Goal: Task Accomplishment & Management: Manage account settings

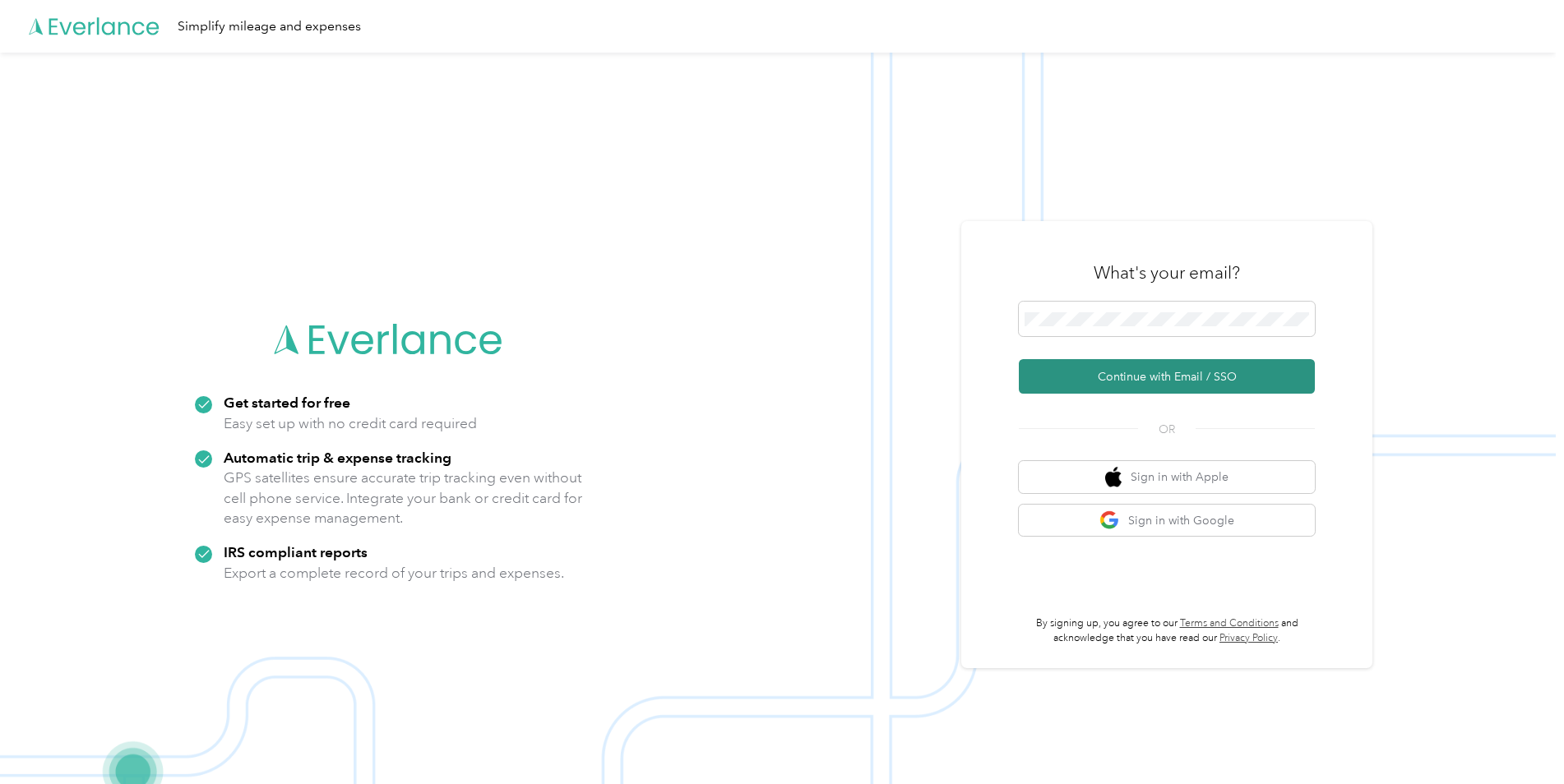
click at [1089, 381] on button "Continue with Email / SSO" at bounding box center [1166, 376] width 296 height 34
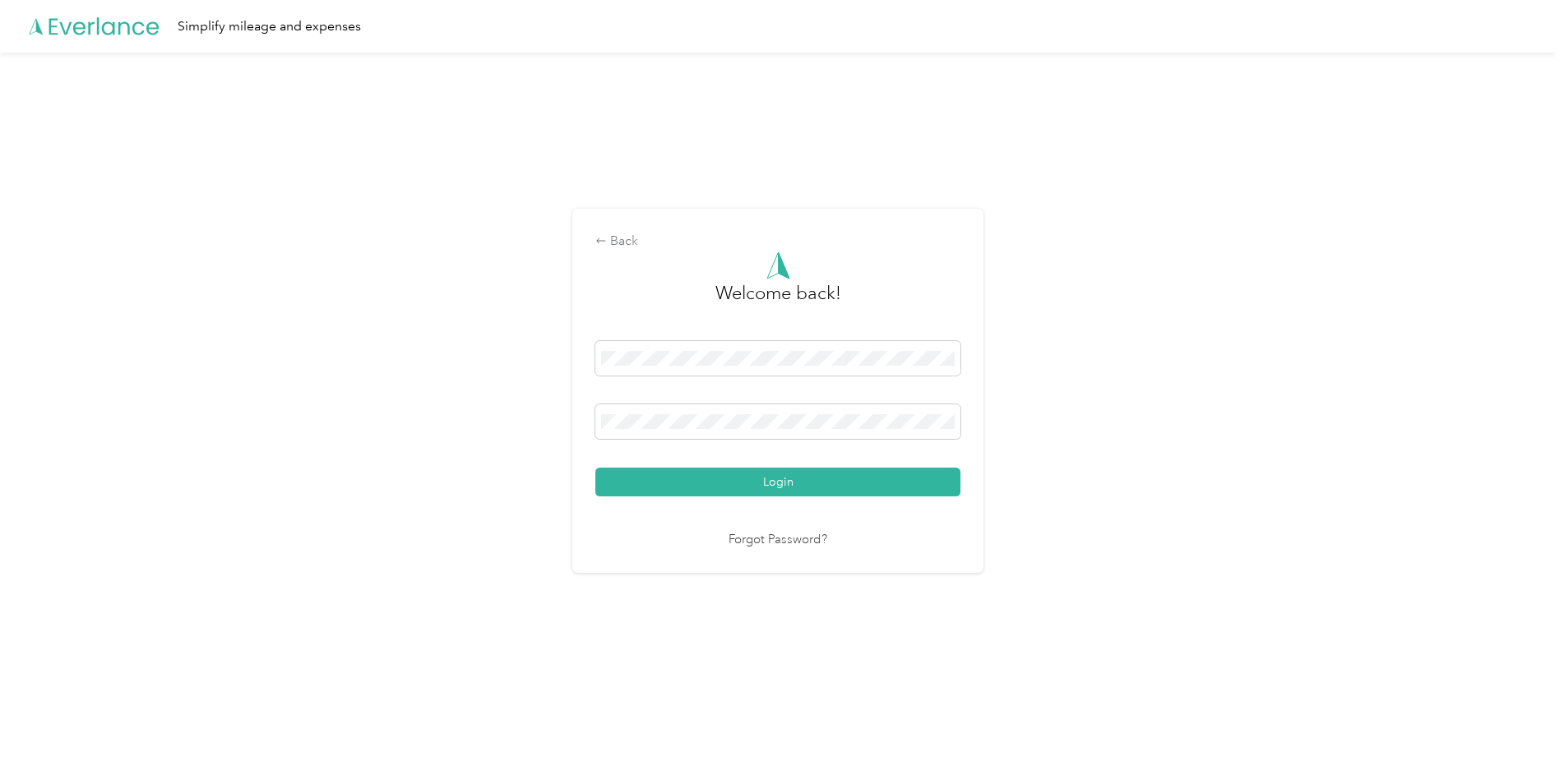
click at [734, 481] on button "Login" at bounding box center [778, 482] width 365 height 29
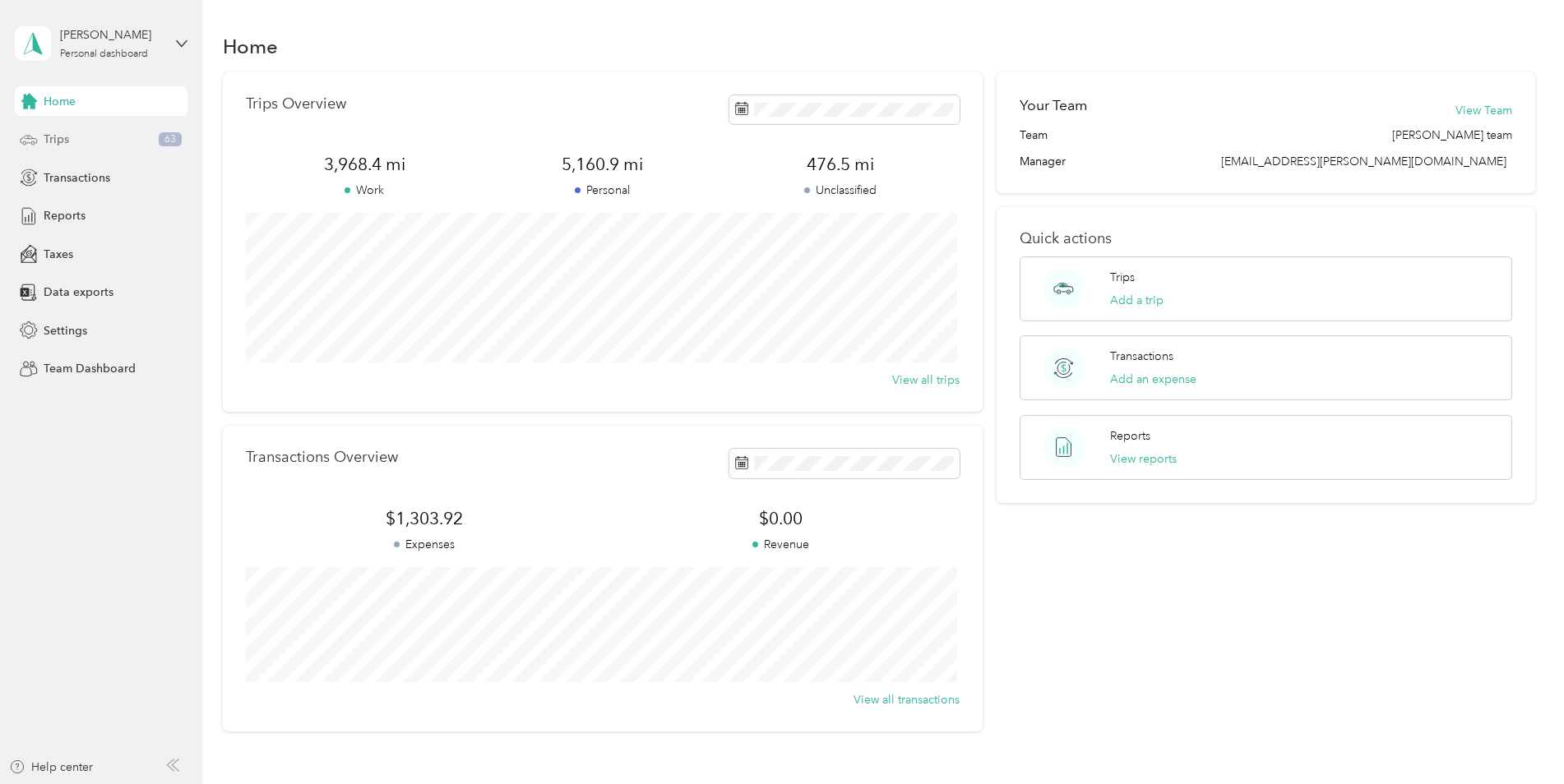
click at [57, 143] on span "Trips" at bounding box center [57, 140] width 26 height 17
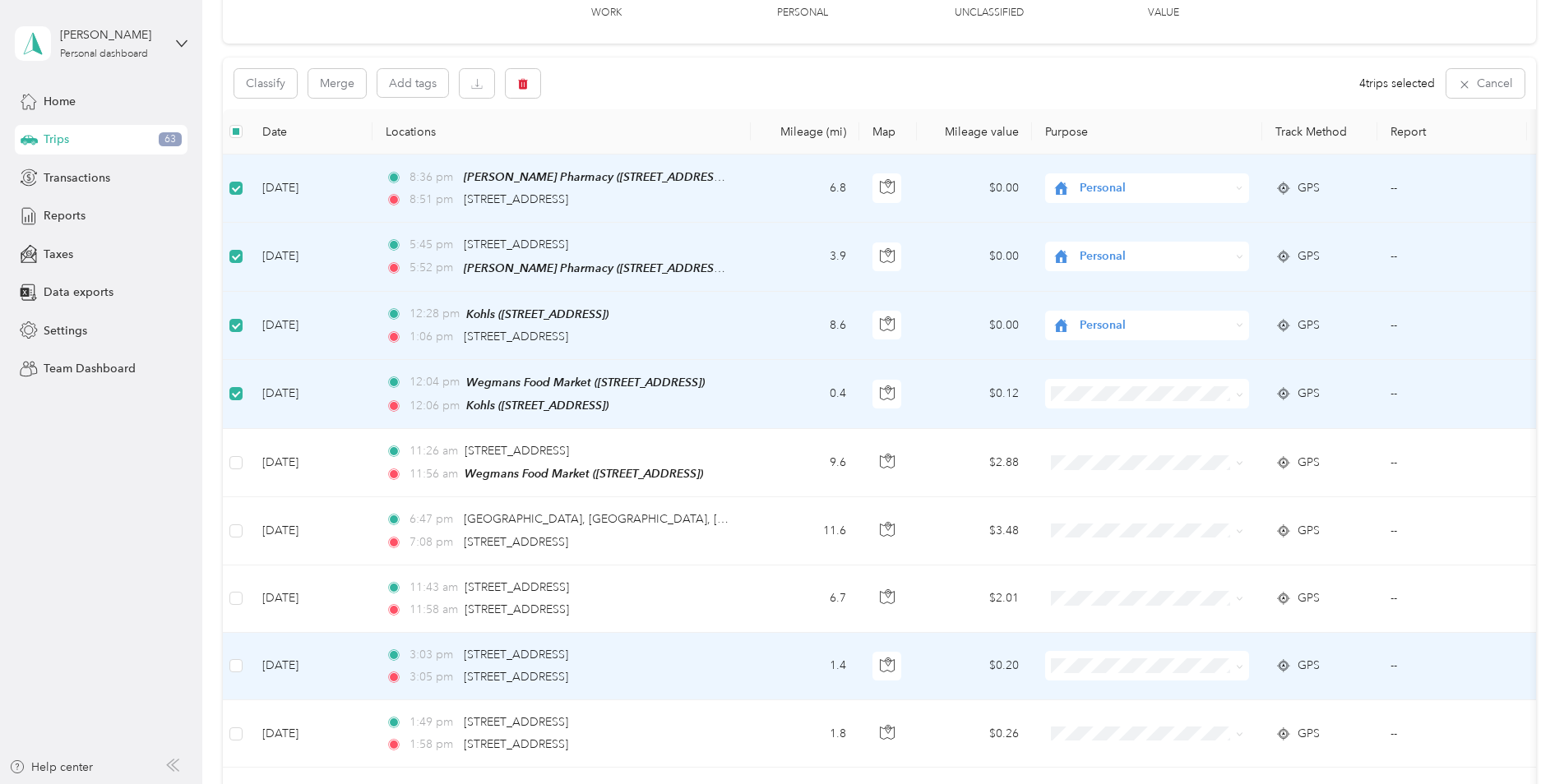
scroll to position [165, 0]
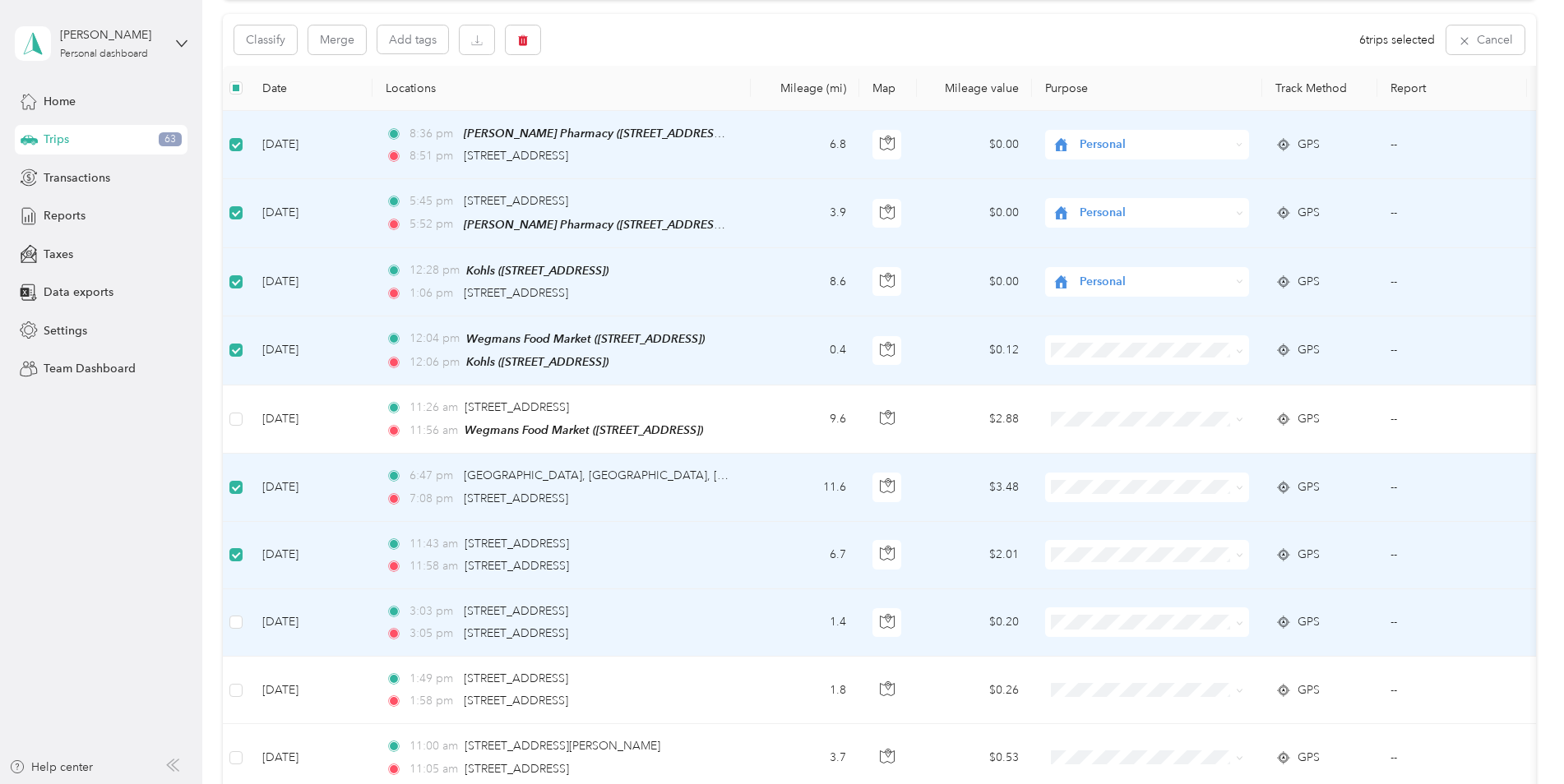
click at [237, 628] on td at bounding box center [236, 623] width 27 height 68
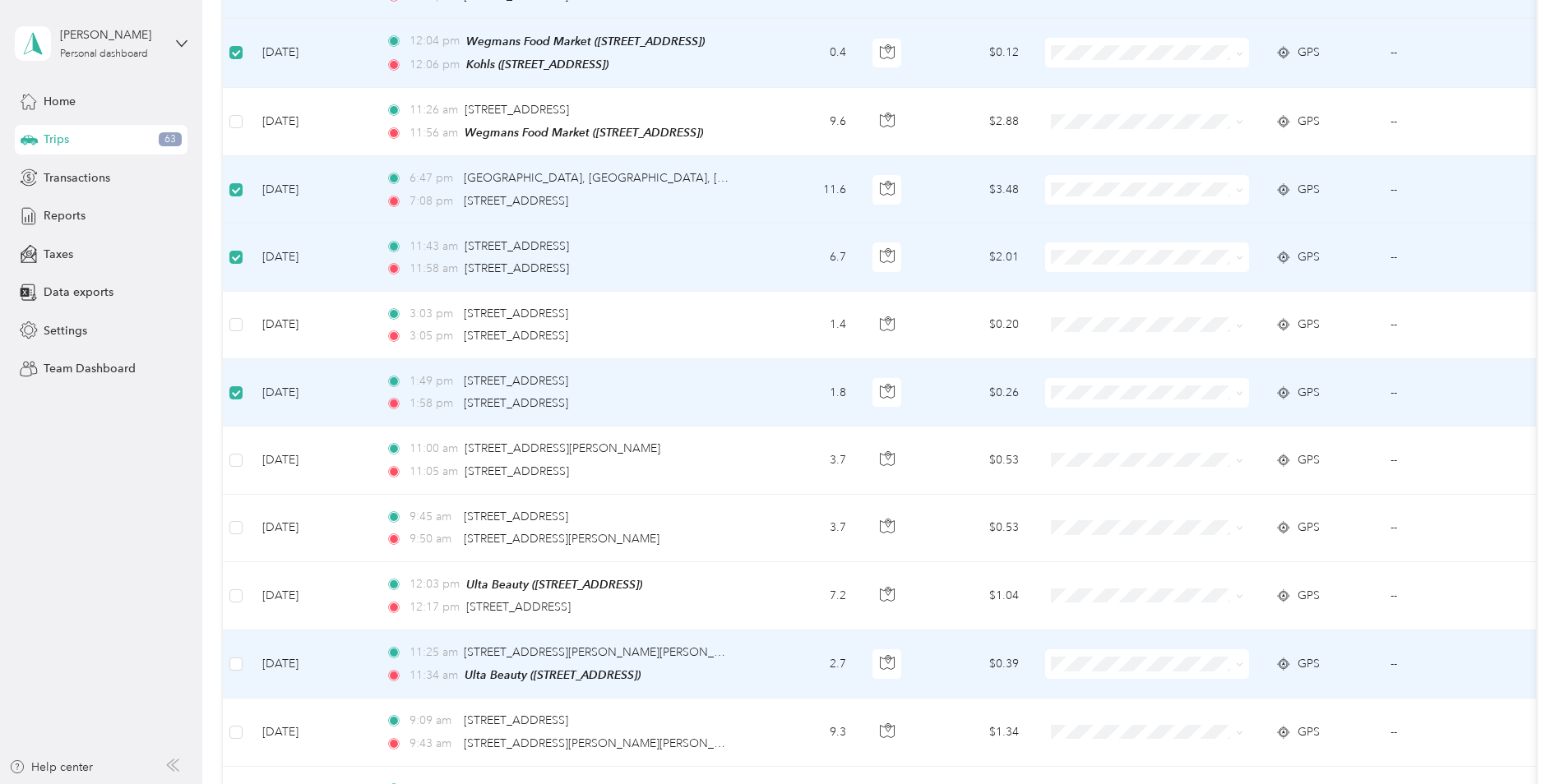
scroll to position [494, 0]
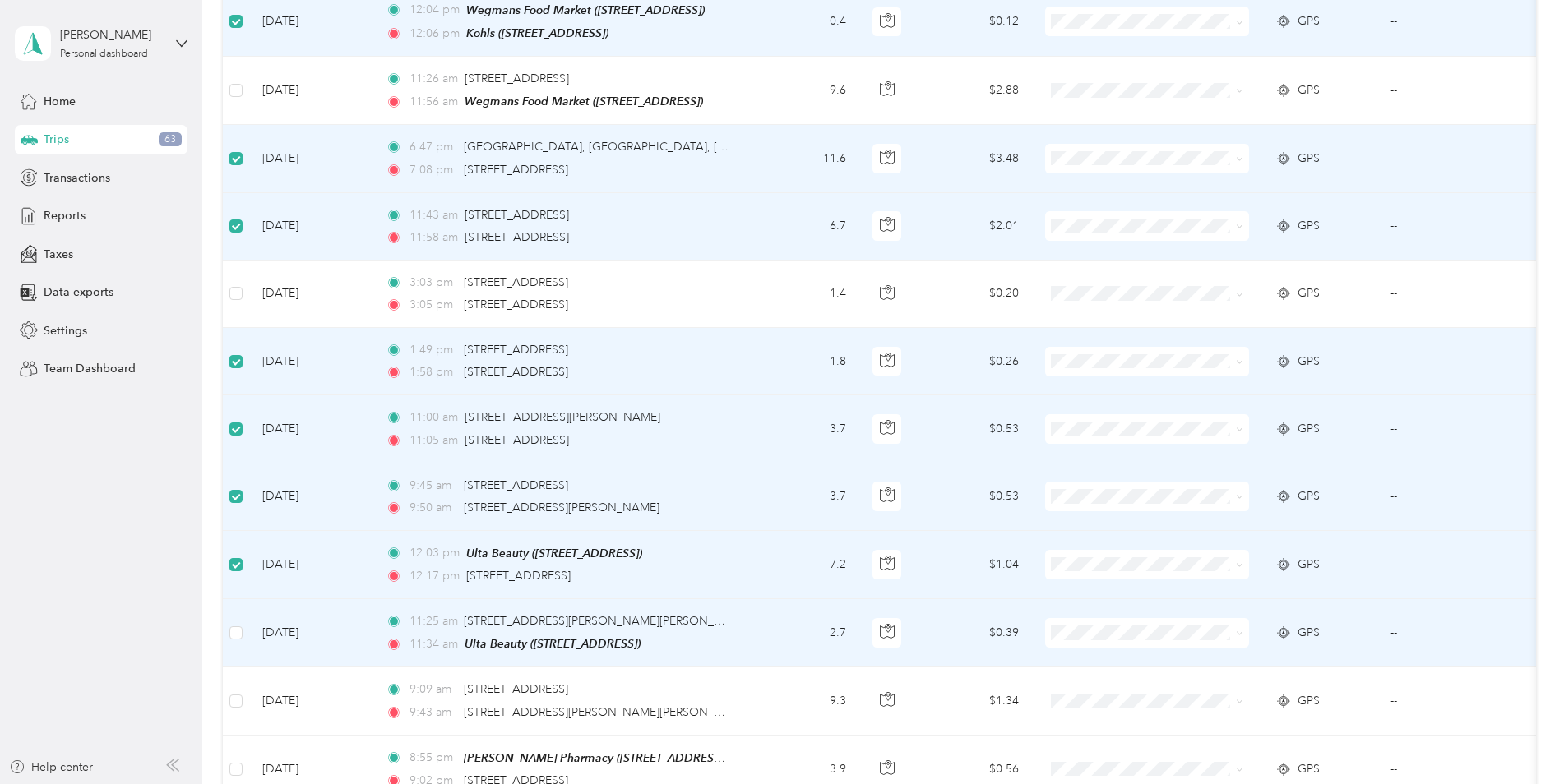
drag, startPoint x: 235, startPoint y: 636, endPoint x: 269, endPoint y: 630, distance: 34.5
click at [235, 637] on td at bounding box center [236, 634] width 27 height 69
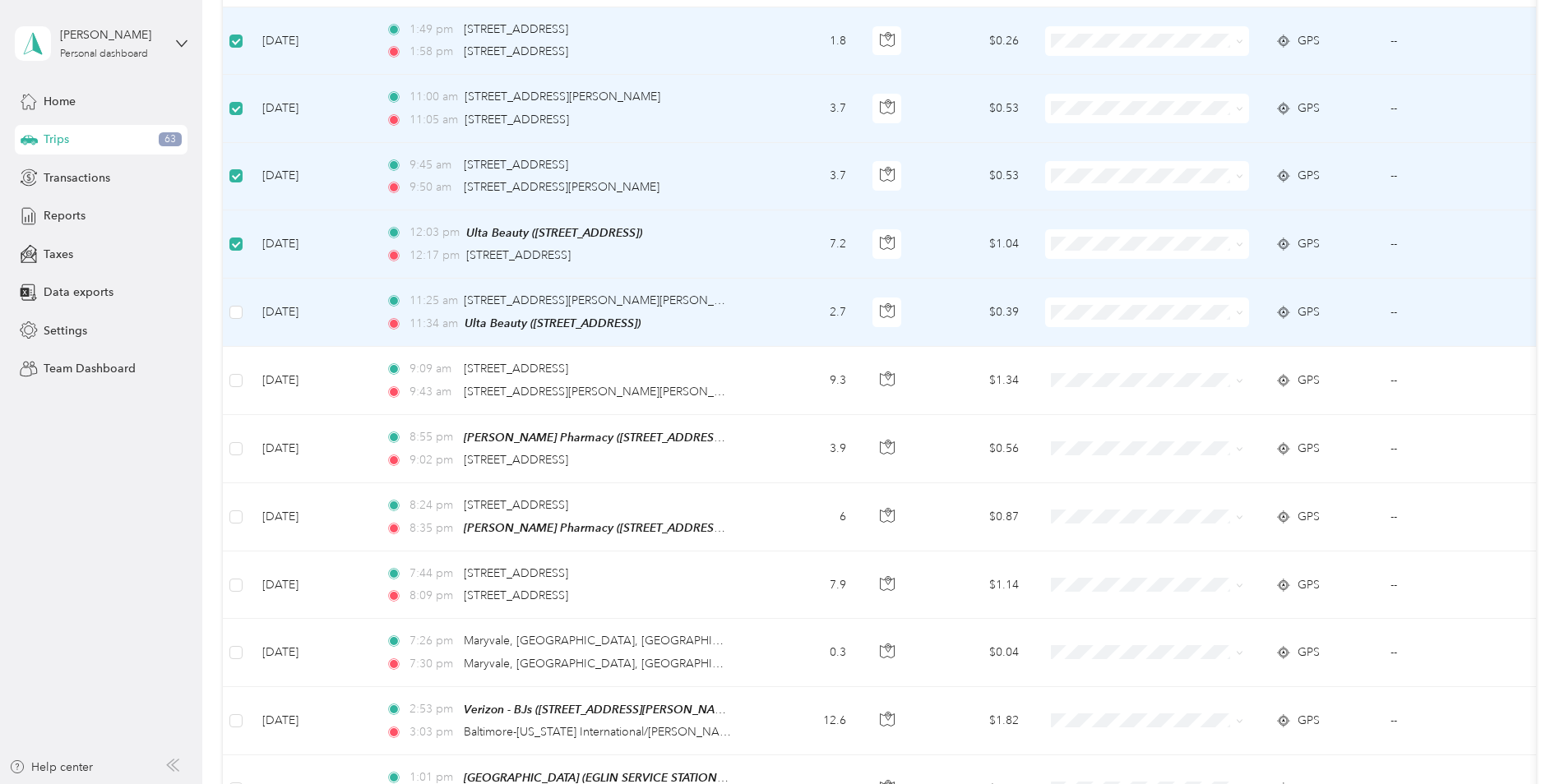
scroll to position [823, 0]
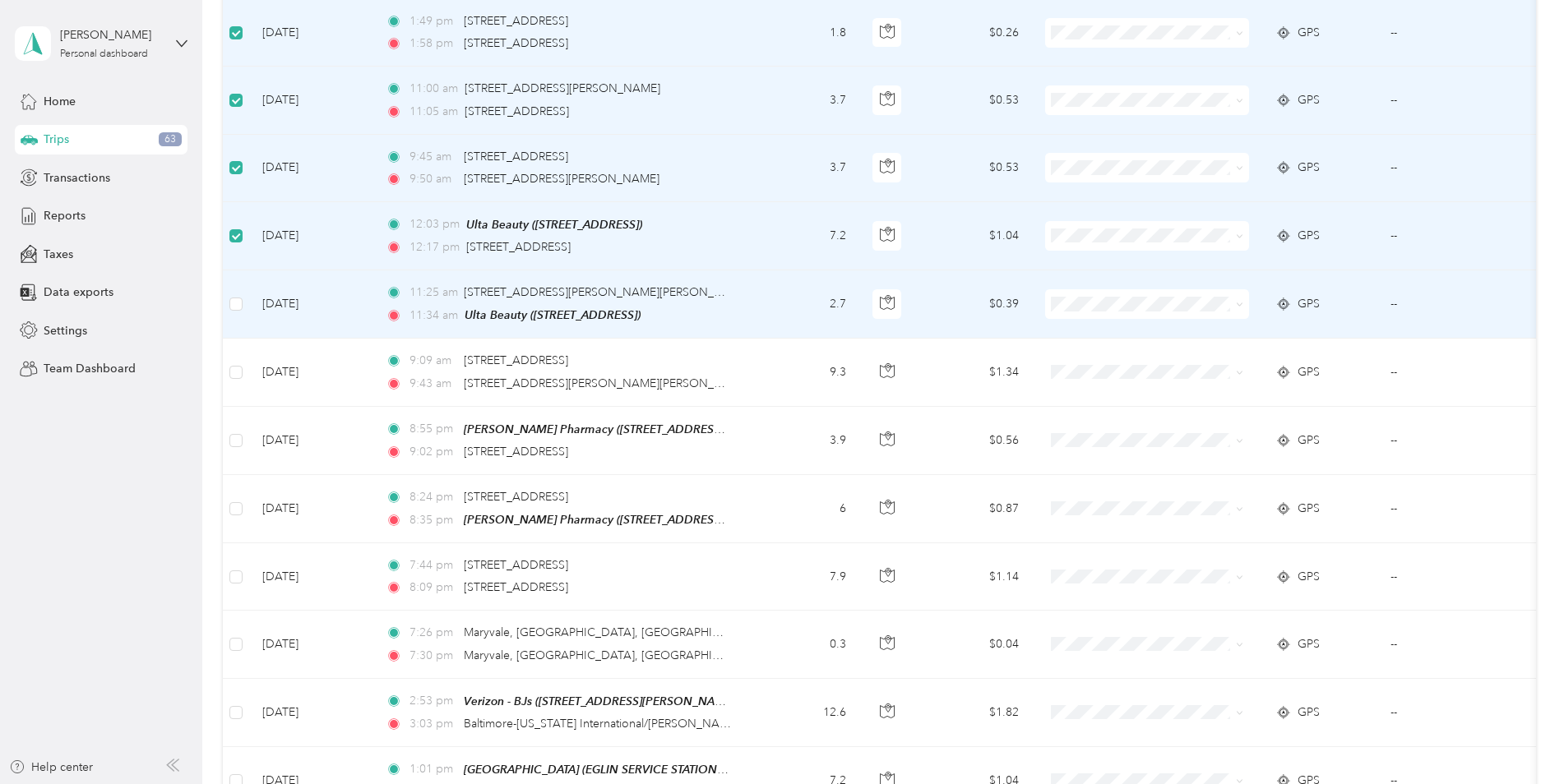
click at [234, 308] on td at bounding box center [236, 305] width 27 height 69
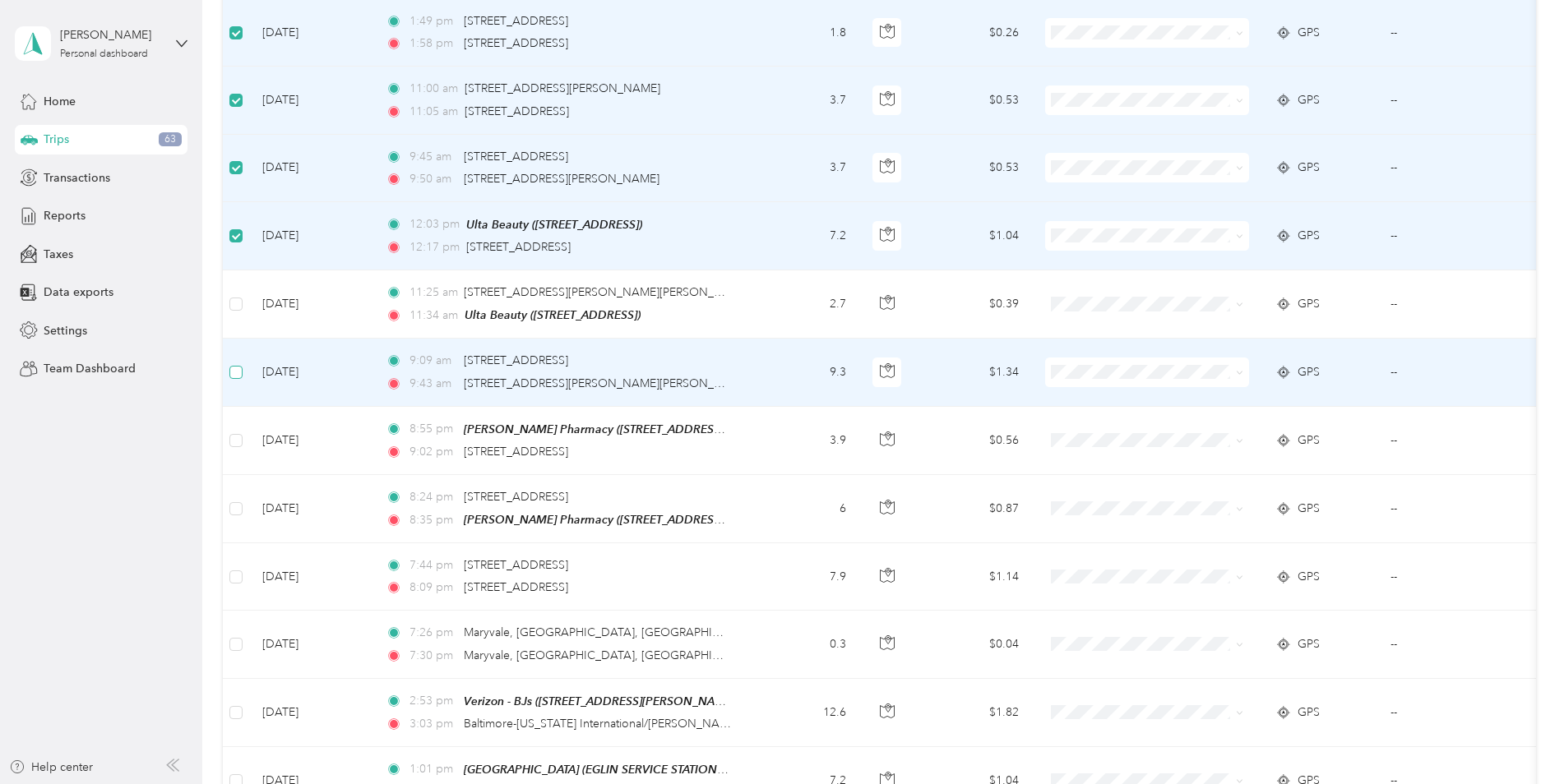
click at [234, 363] on label at bounding box center [236, 372] width 13 height 18
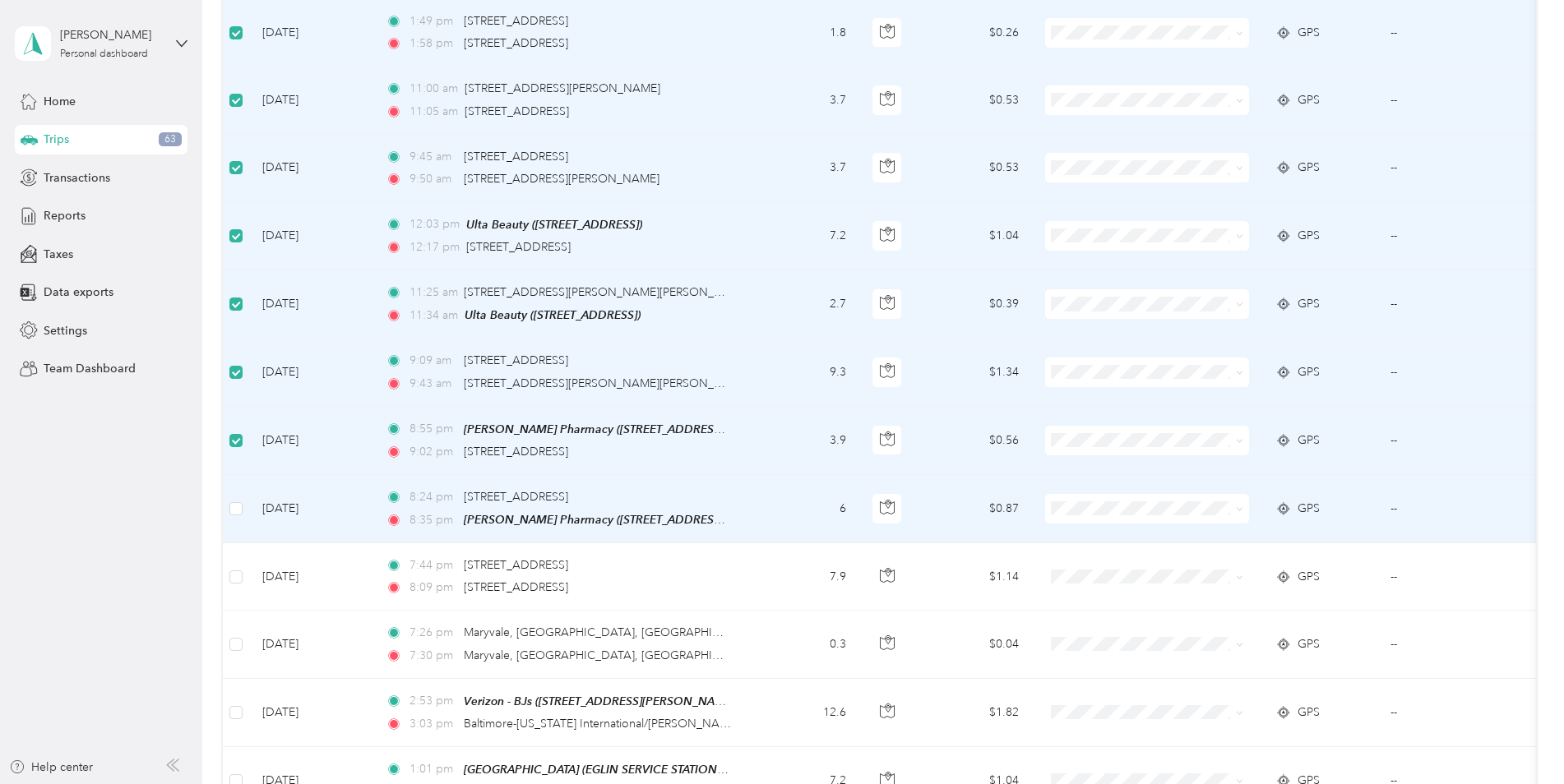
click at [237, 515] on td at bounding box center [236, 510] width 27 height 69
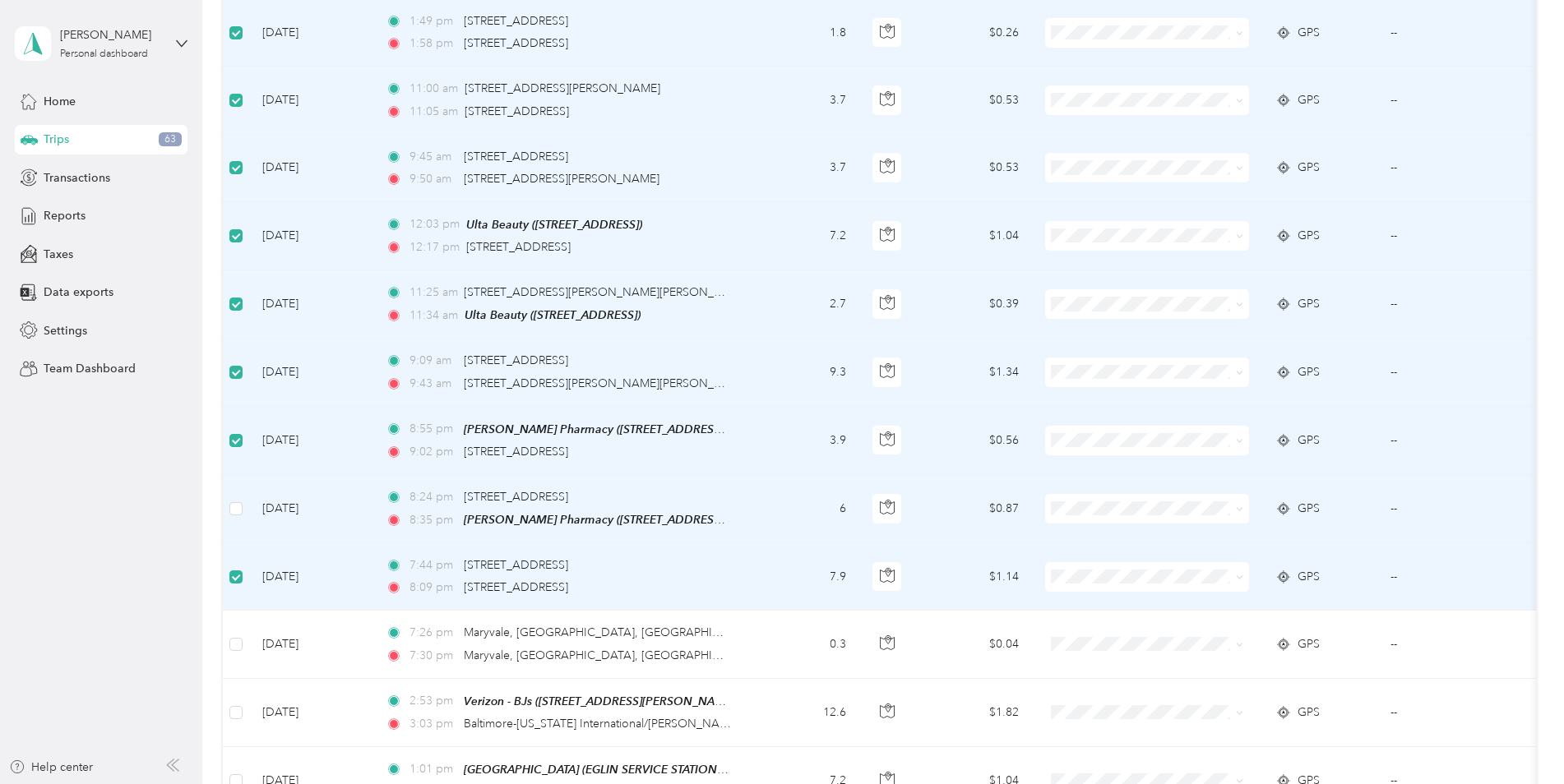
click at [240, 478] on td at bounding box center [236, 510] width 27 height 69
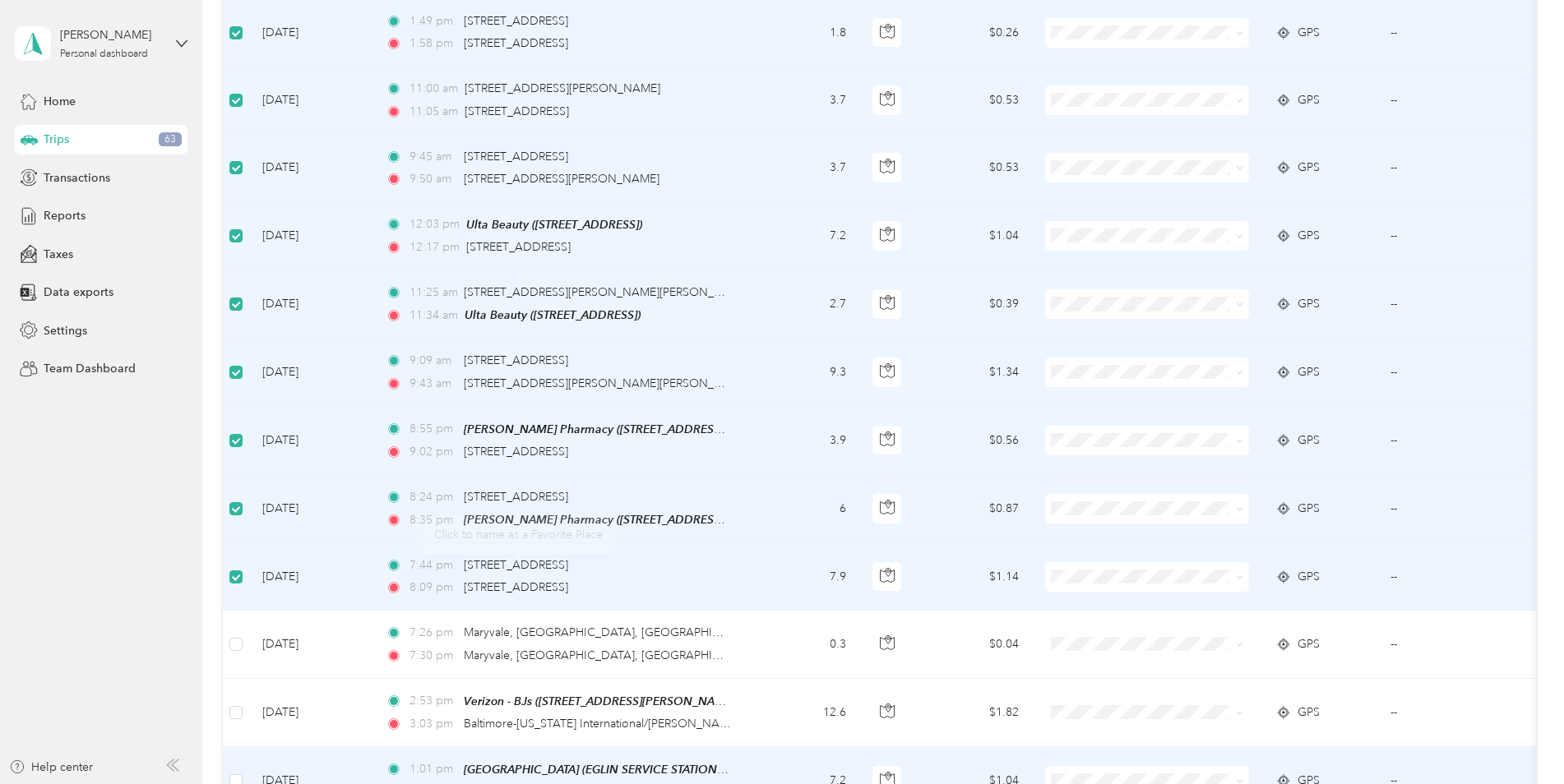
scroll to position [1068, 0]
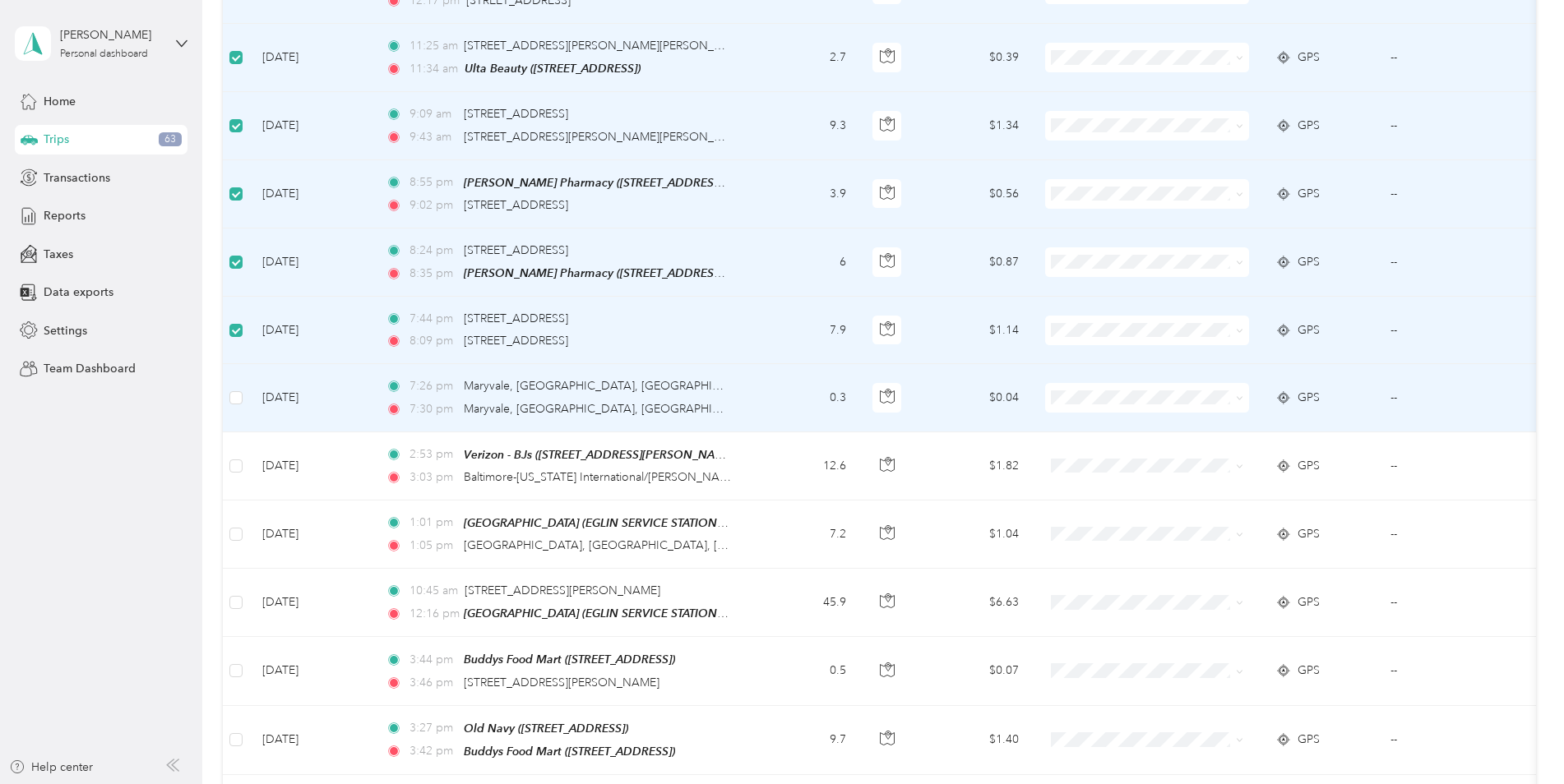
click at [239, 399] on td at bounding box center [236, 398] width 27 height 68
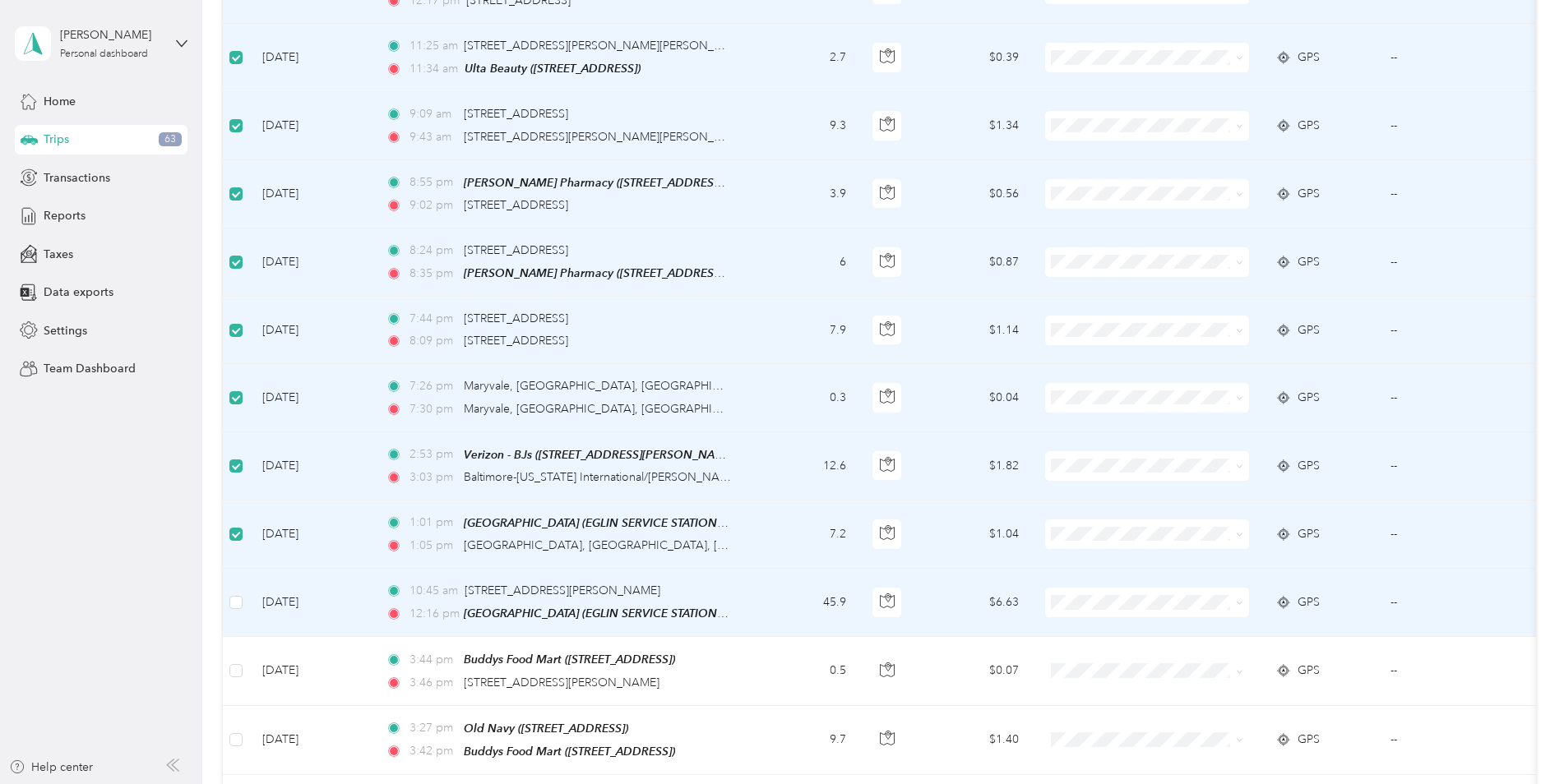
click at [235, 602] on td at bounding box center [236, 603] width 27 height 69
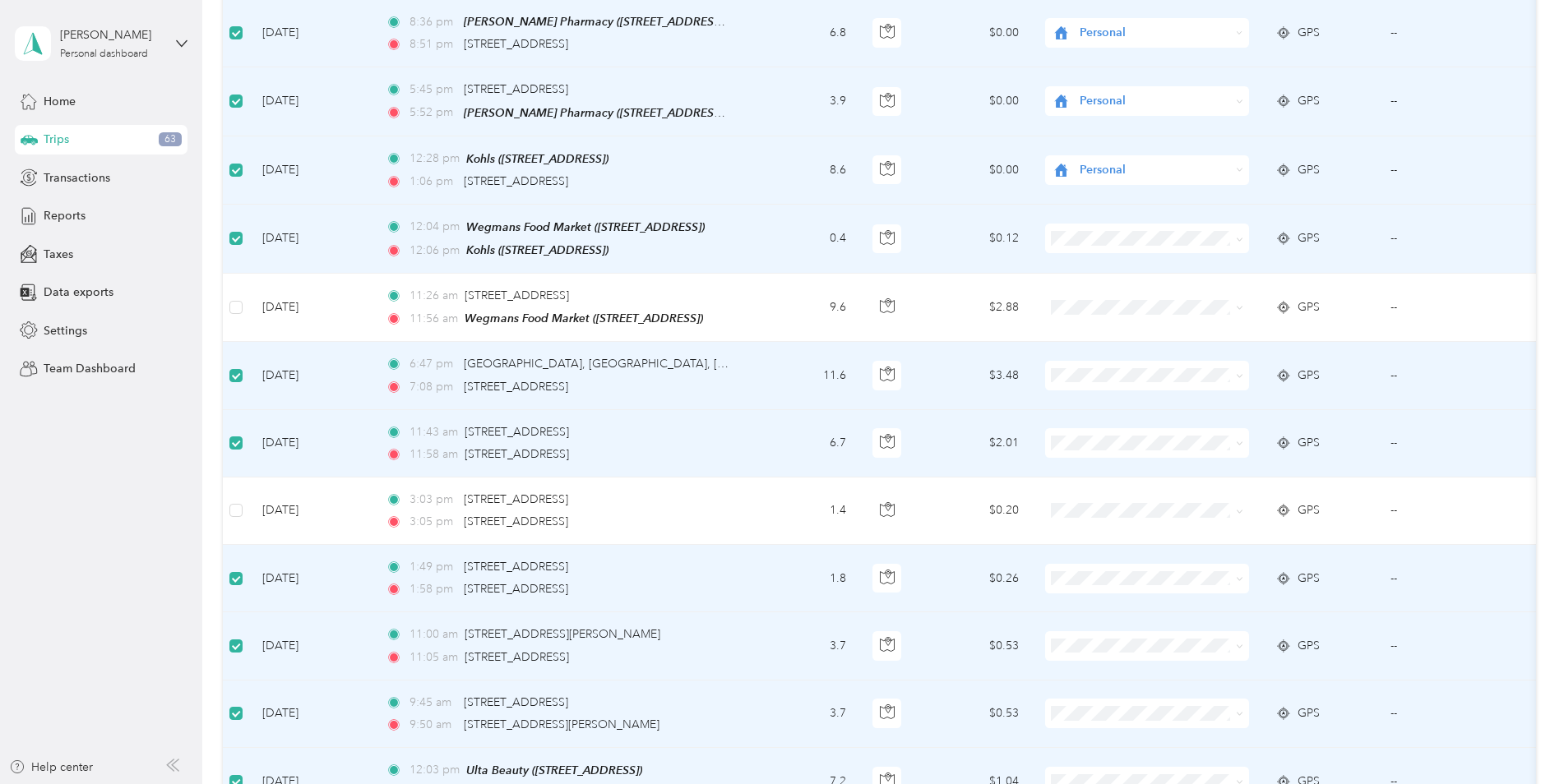
scroll to position [0, 0]
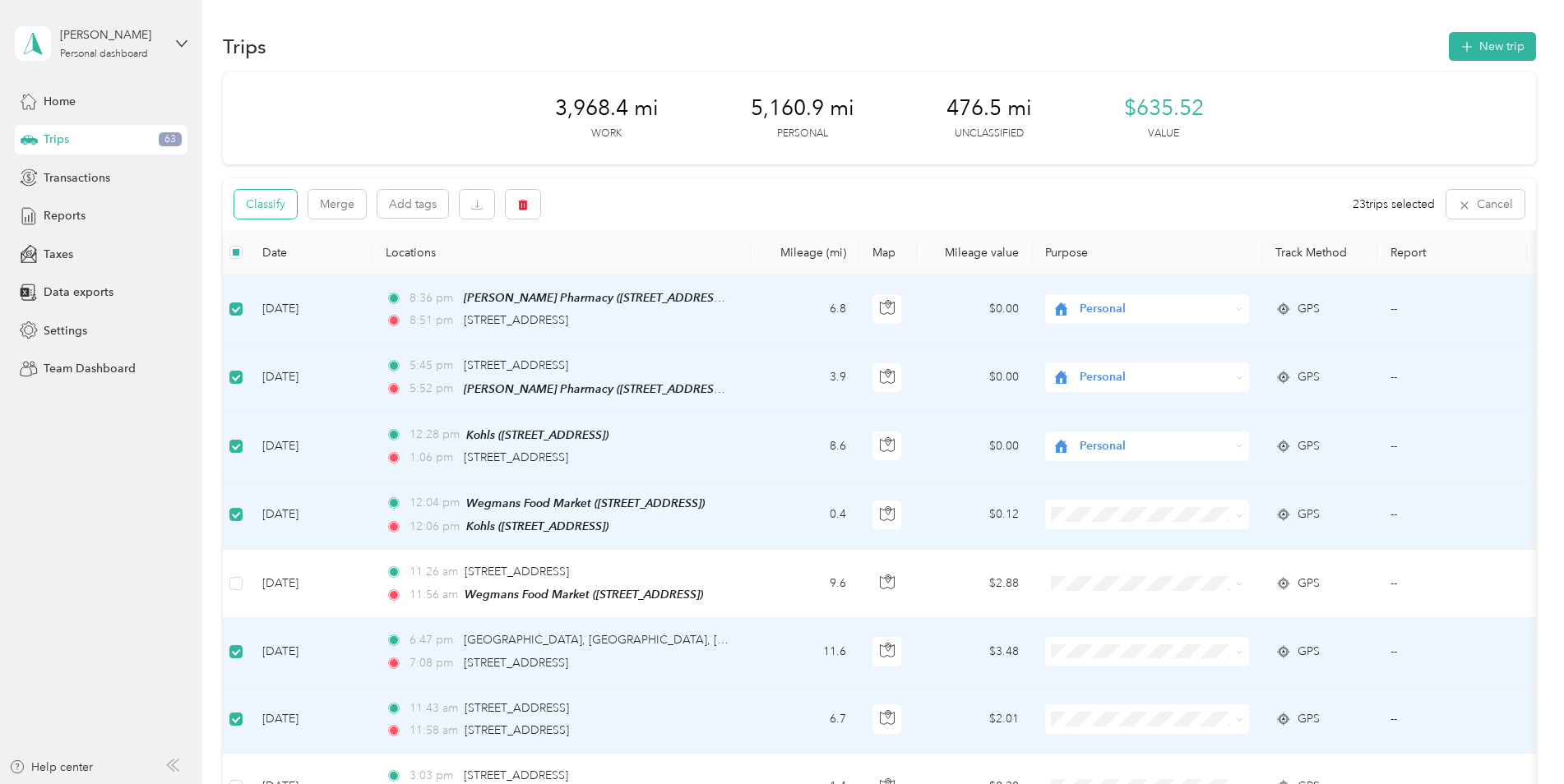
click at [273, 203] on button "Classify" at bounding box center [265, 205] width 63 height 29
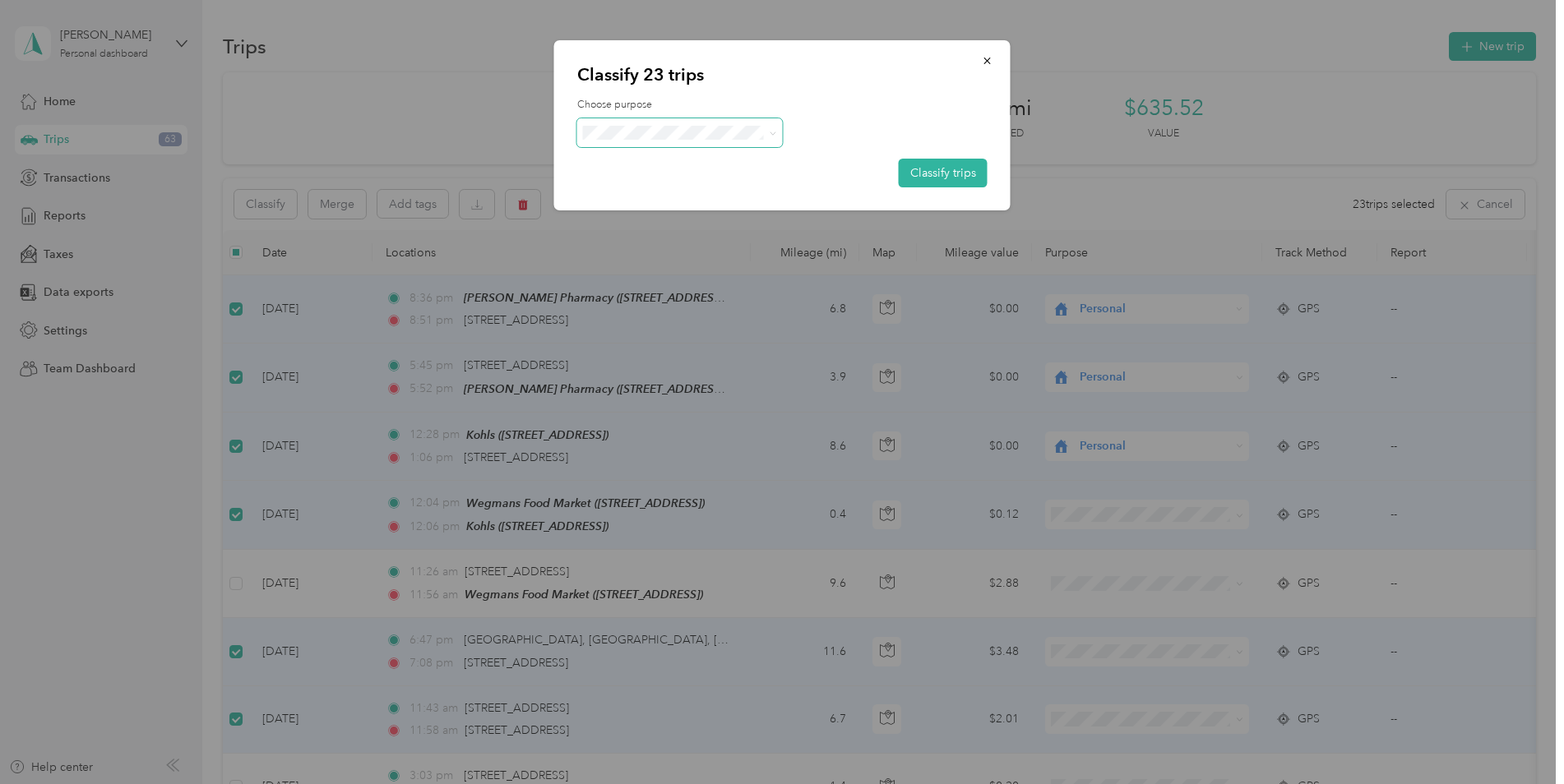
click at [772, 130] on icon at bounding box center [772, 134] width 8 height 8
click at [628, 193] on span "Personal" at bounding box center [694, 192] width 153 height 17
click at [953, 170] on button "Classify trips" at bounding box center [944, 173] width 89 height 29
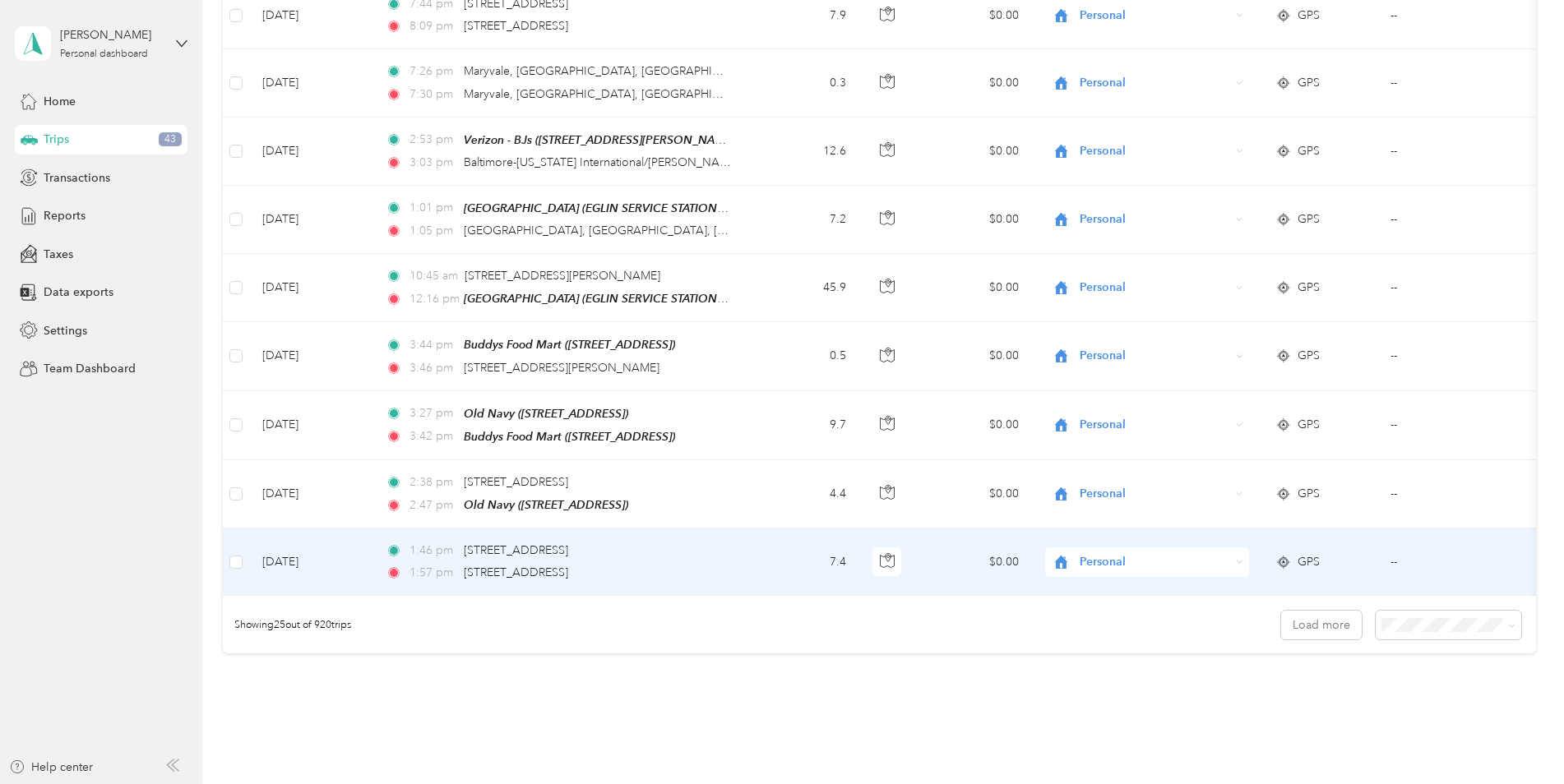
scroll to position [1397, 0]
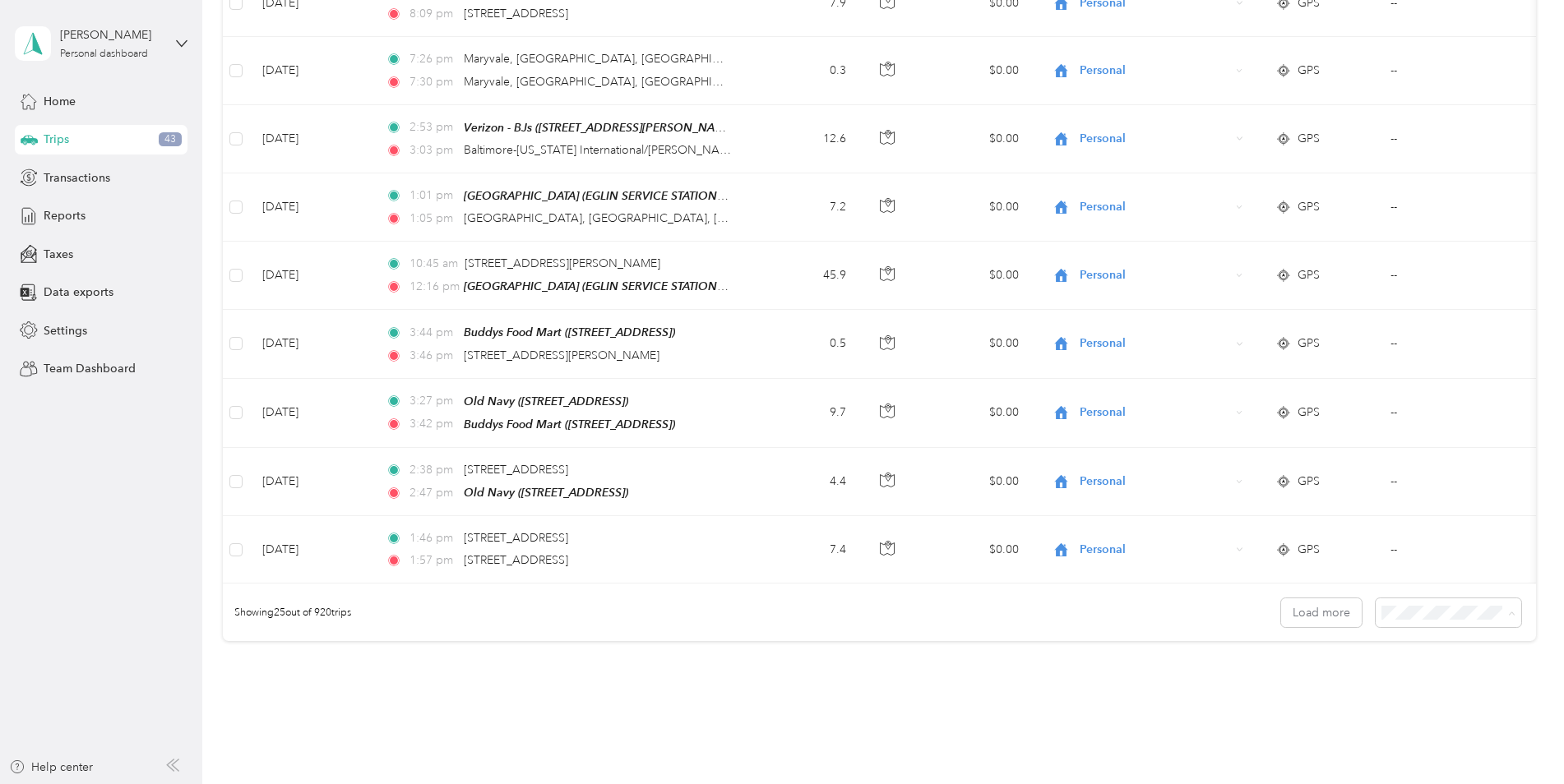
click at [1402, 637] on span "25 per load" at bounding box center [1413, 642] width 61 height 14
click at [1286, 606] on button "Load more" at bounding box center [1321, 613] width 81 height 29
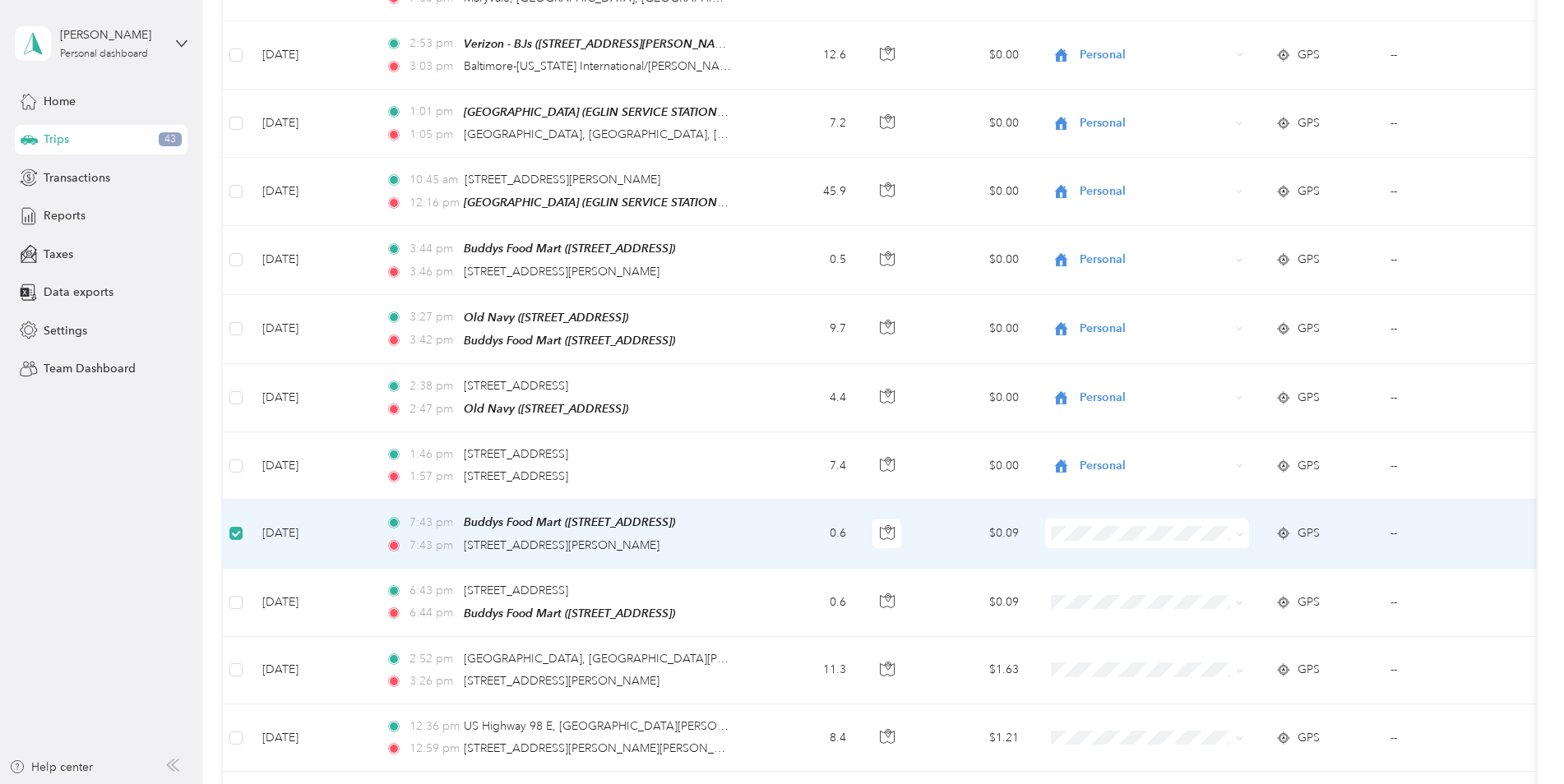
scroll to position [1478, 0]
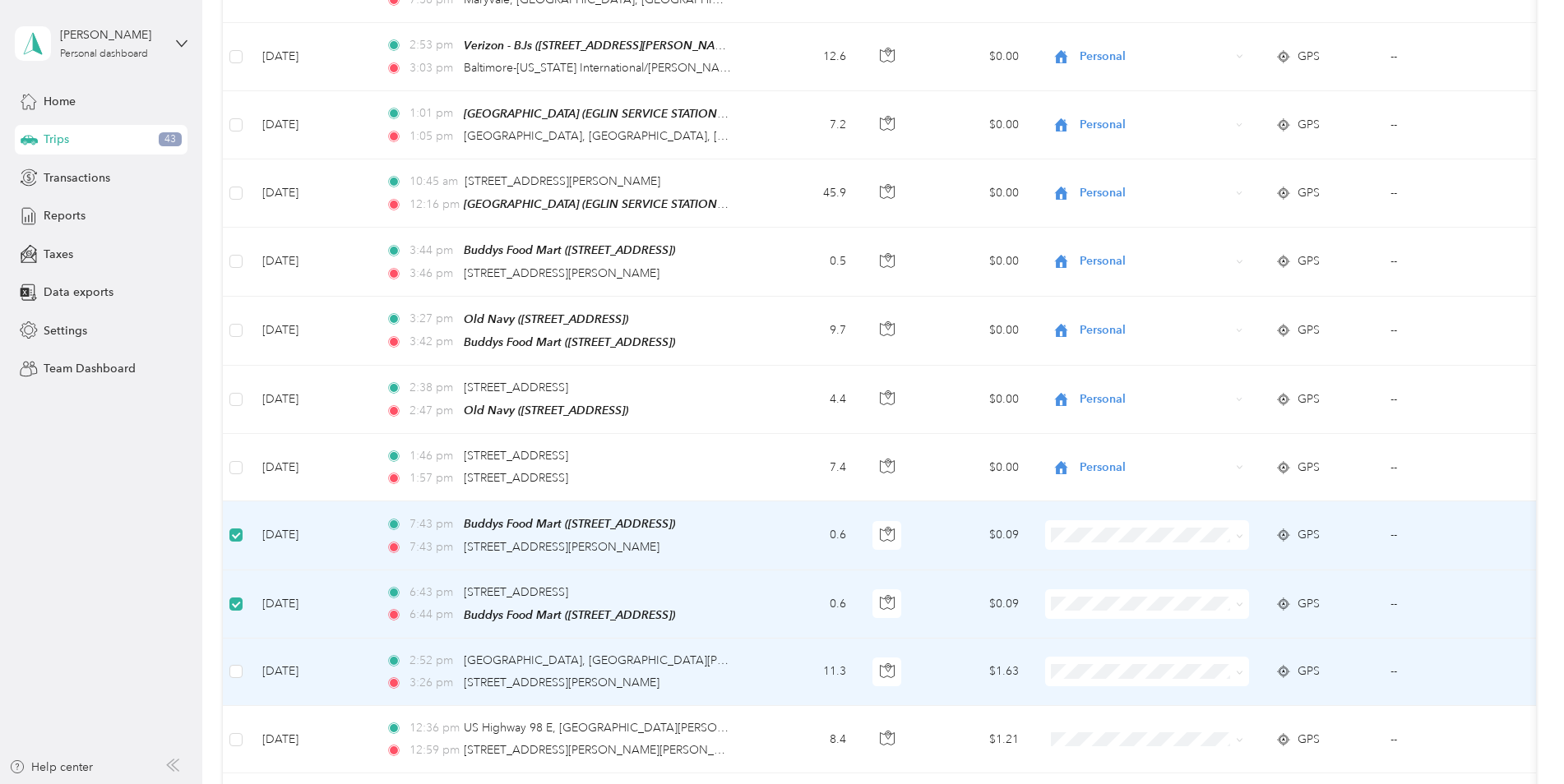
click at [239, 671] on td at bounding box center [236, 673] width 27 height 68
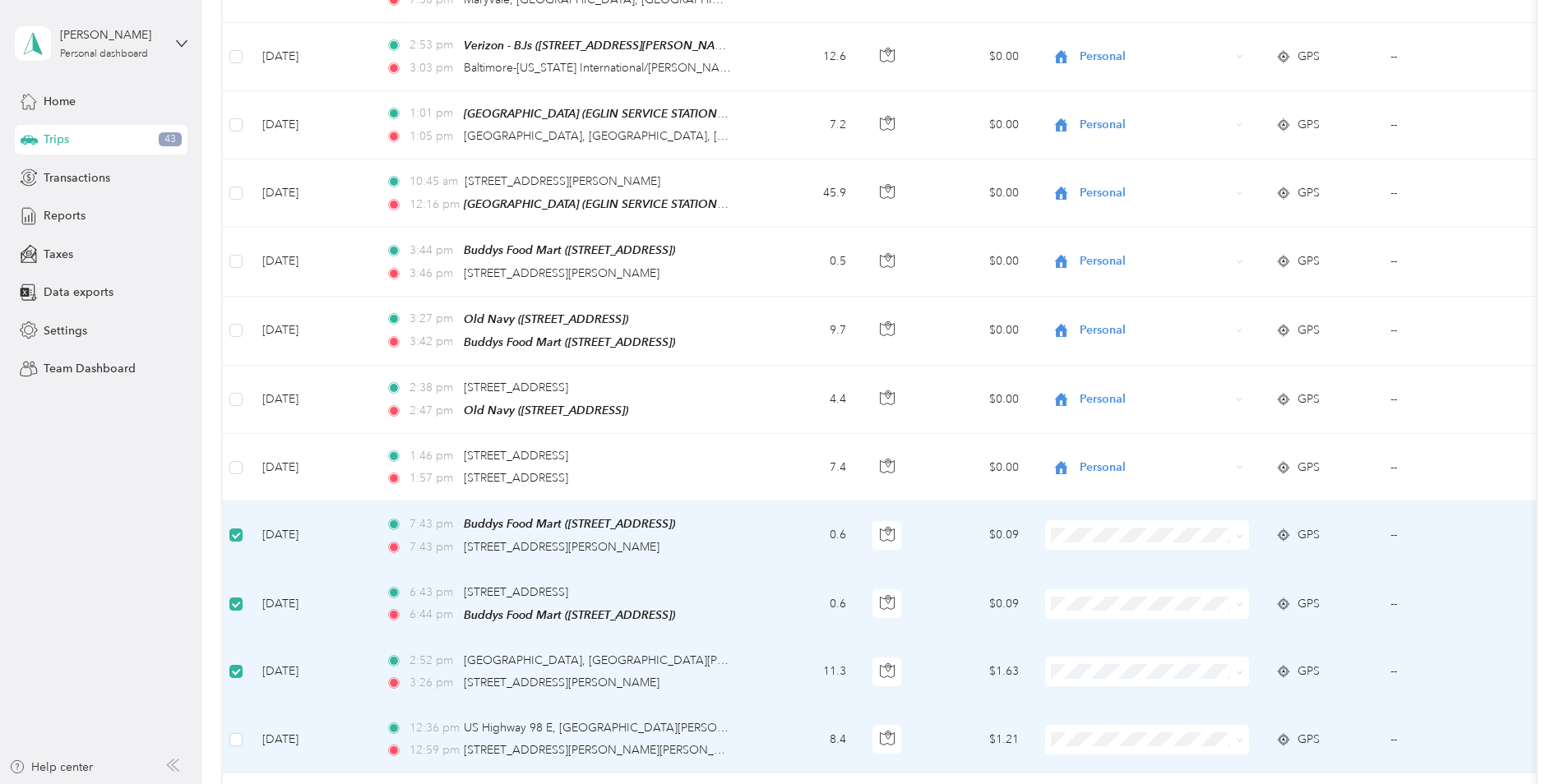
click at [233, 713] on td at bounding box center [236, 739] width 27 height 68
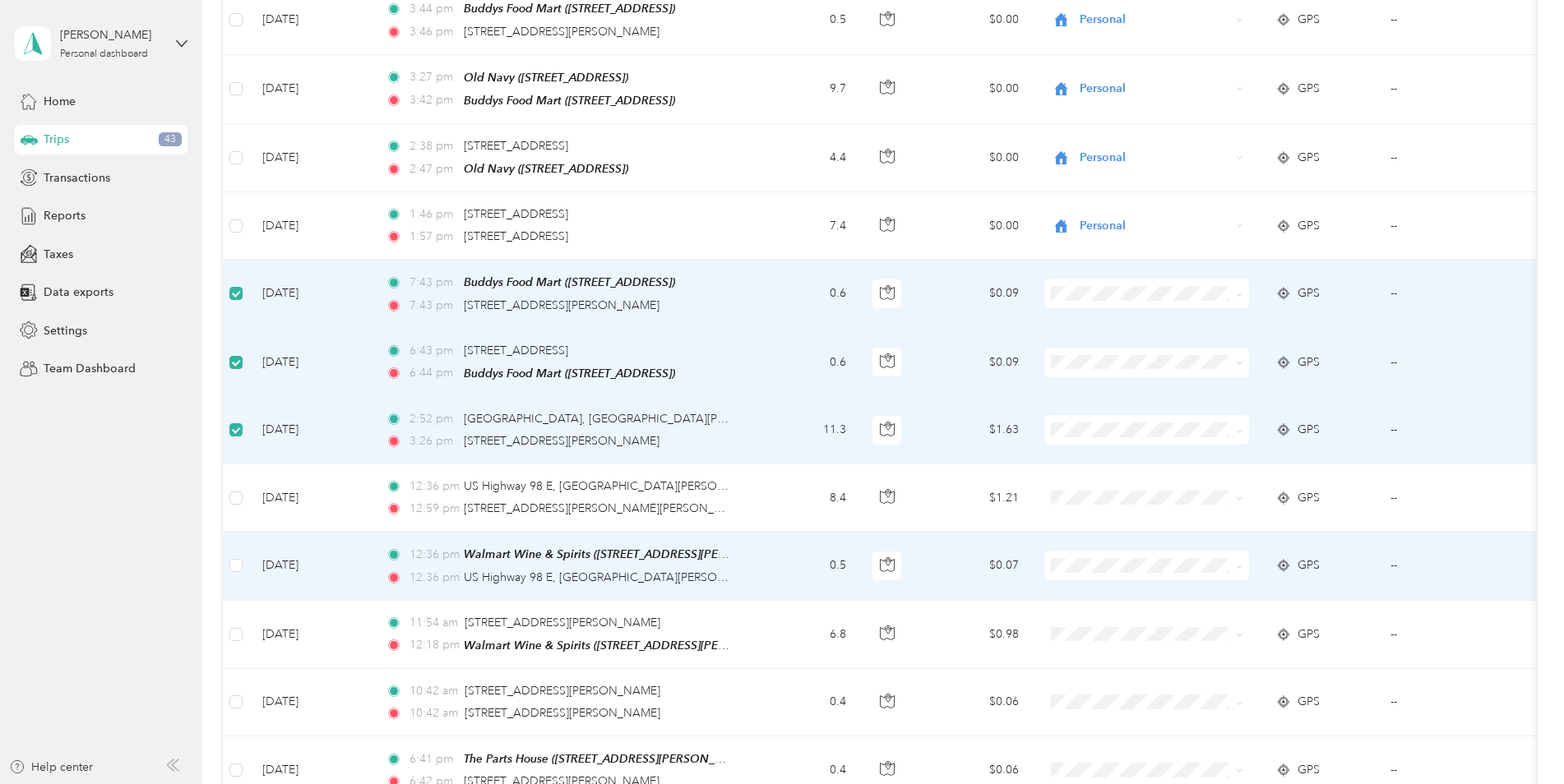
scroll to position [1725, 0]
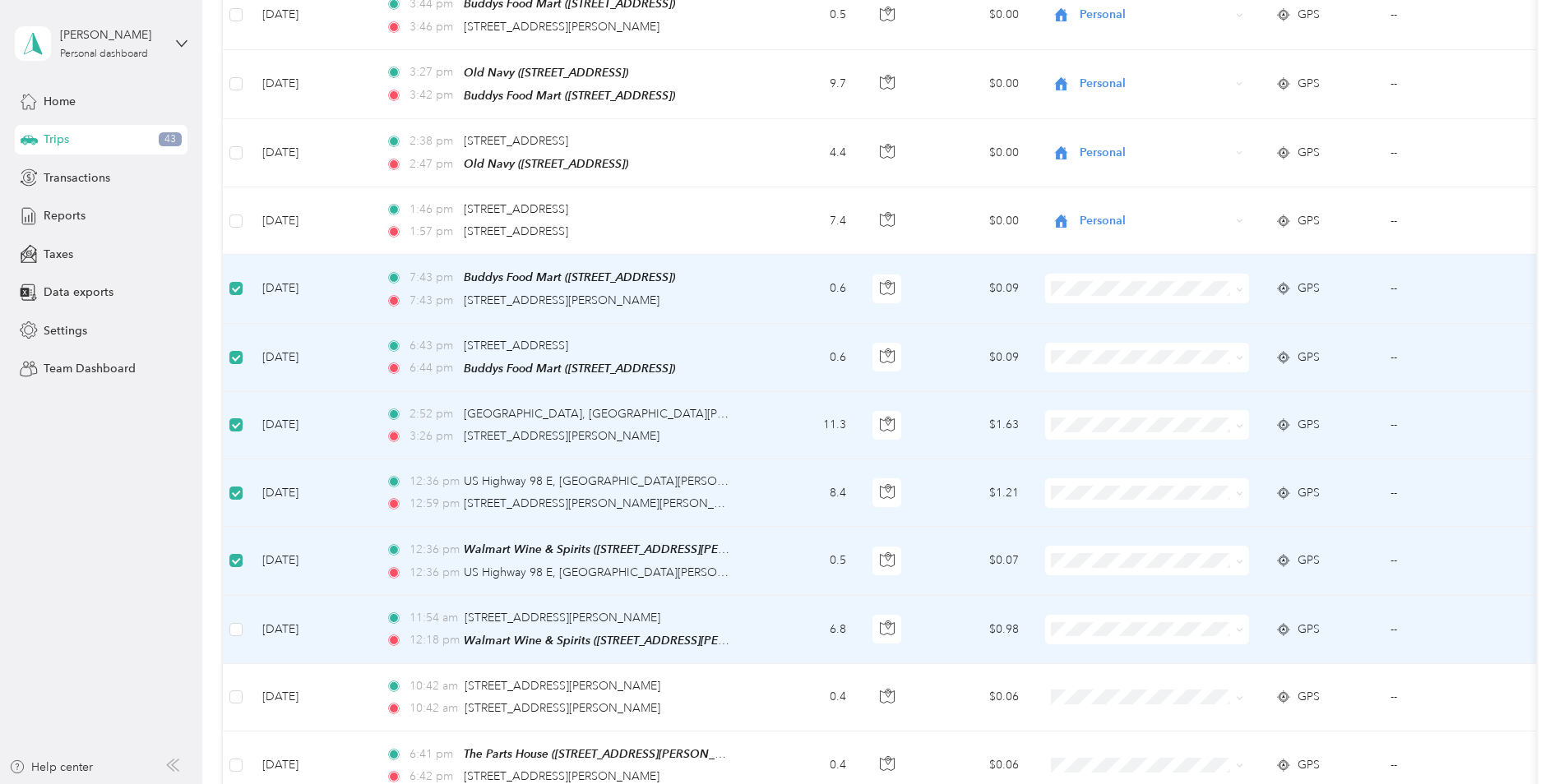
click at [228, 604] on td at bounding box center [236, 631] width 27 height 69
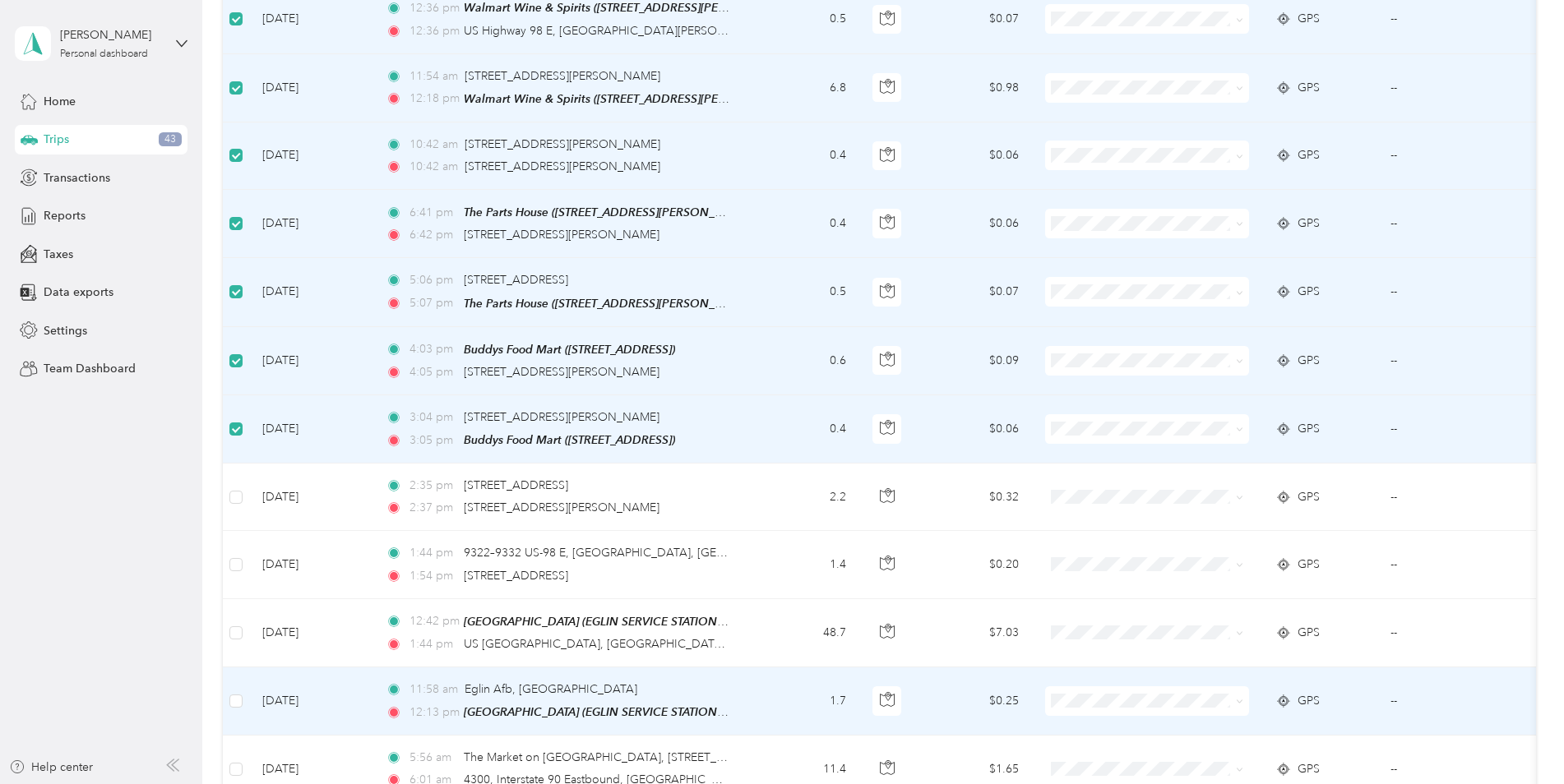
scroll to position [2301, 0]
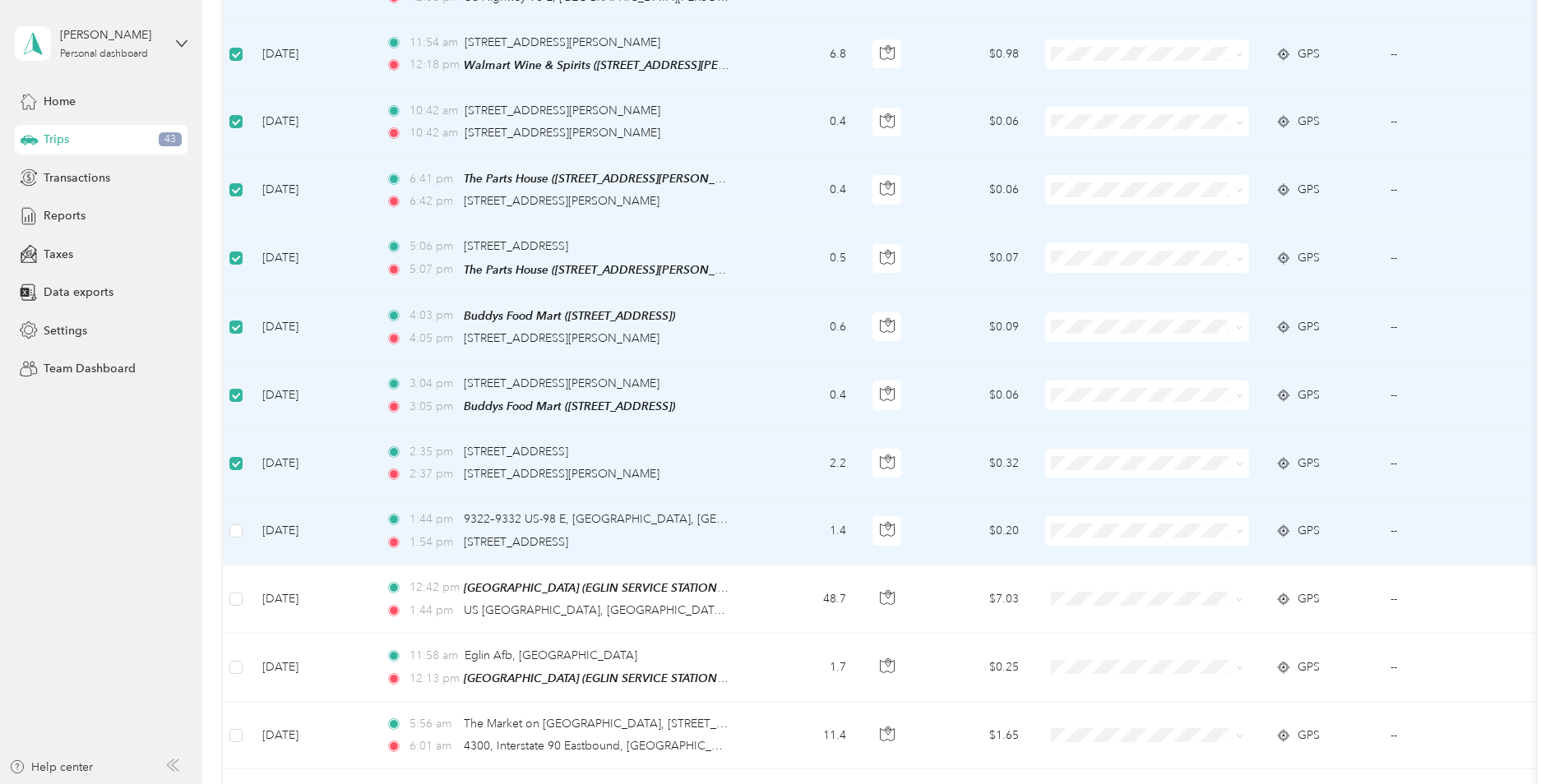
click at [237, 522] on label at bounding box center [236, 530] width 13 height 18
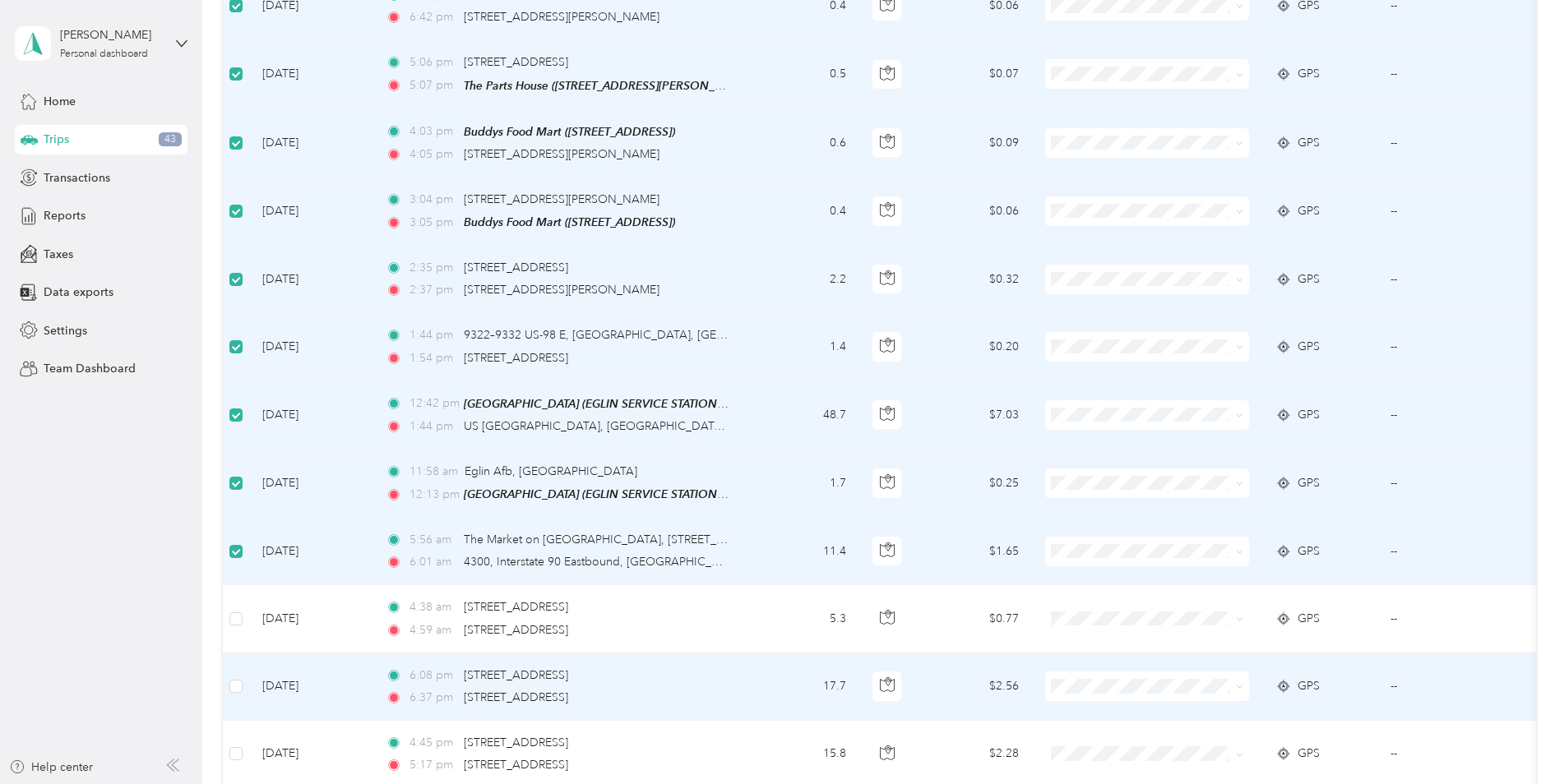
scroll to position [2547, 0]
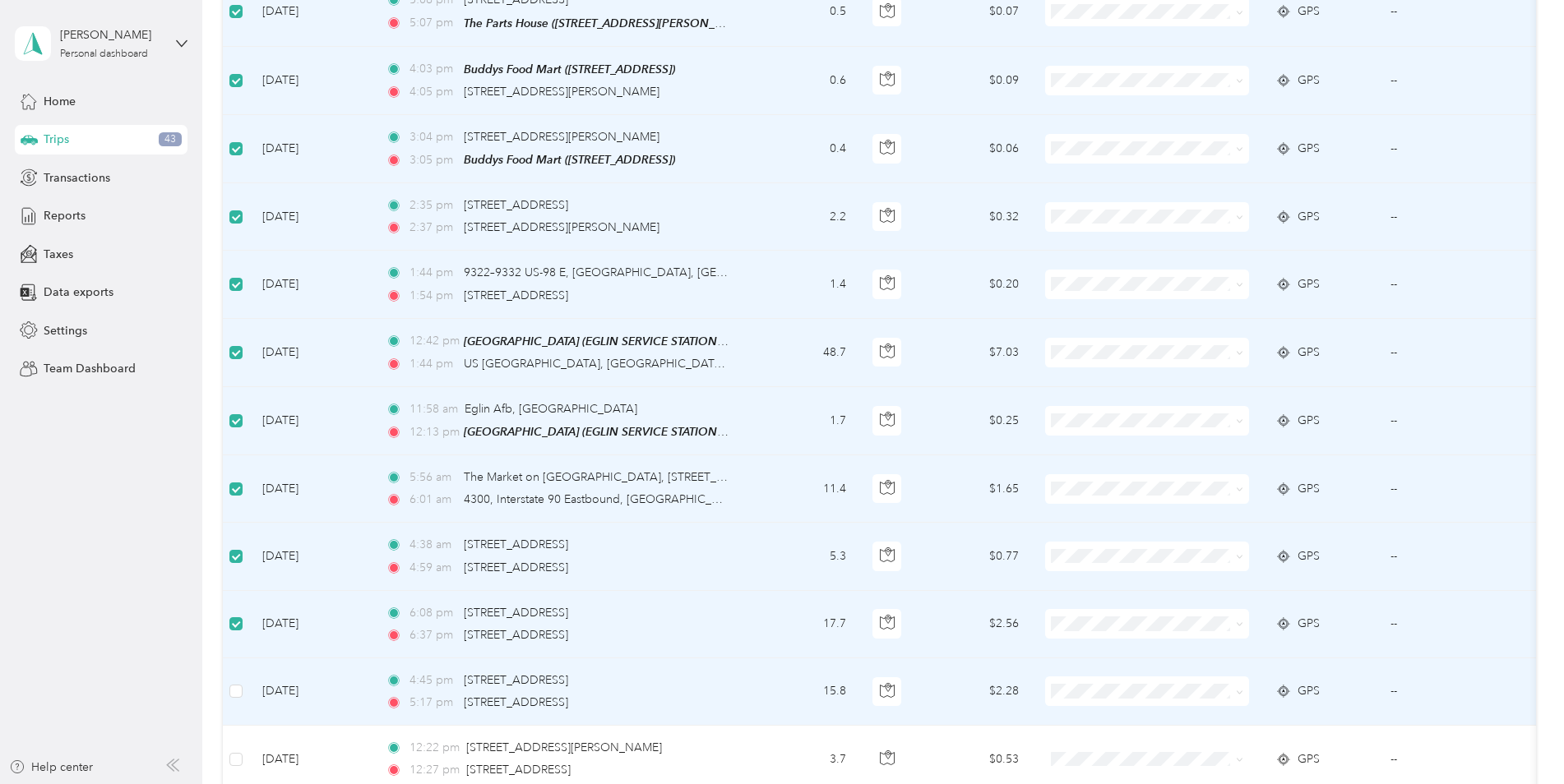
click at [240, 660] on td at bounding box center [236, 692] width 27 height 68
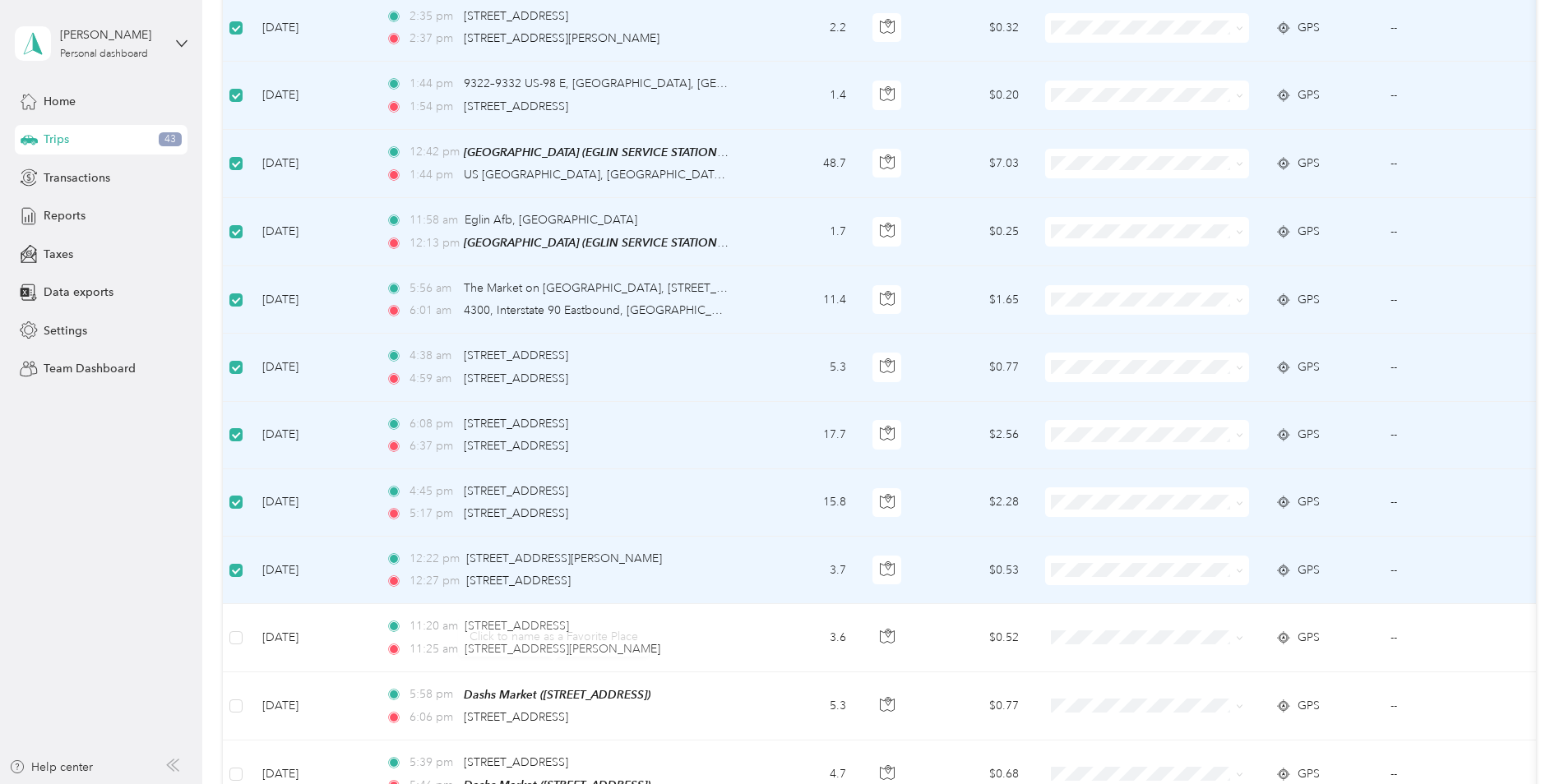
scroll to position [2794, 0]
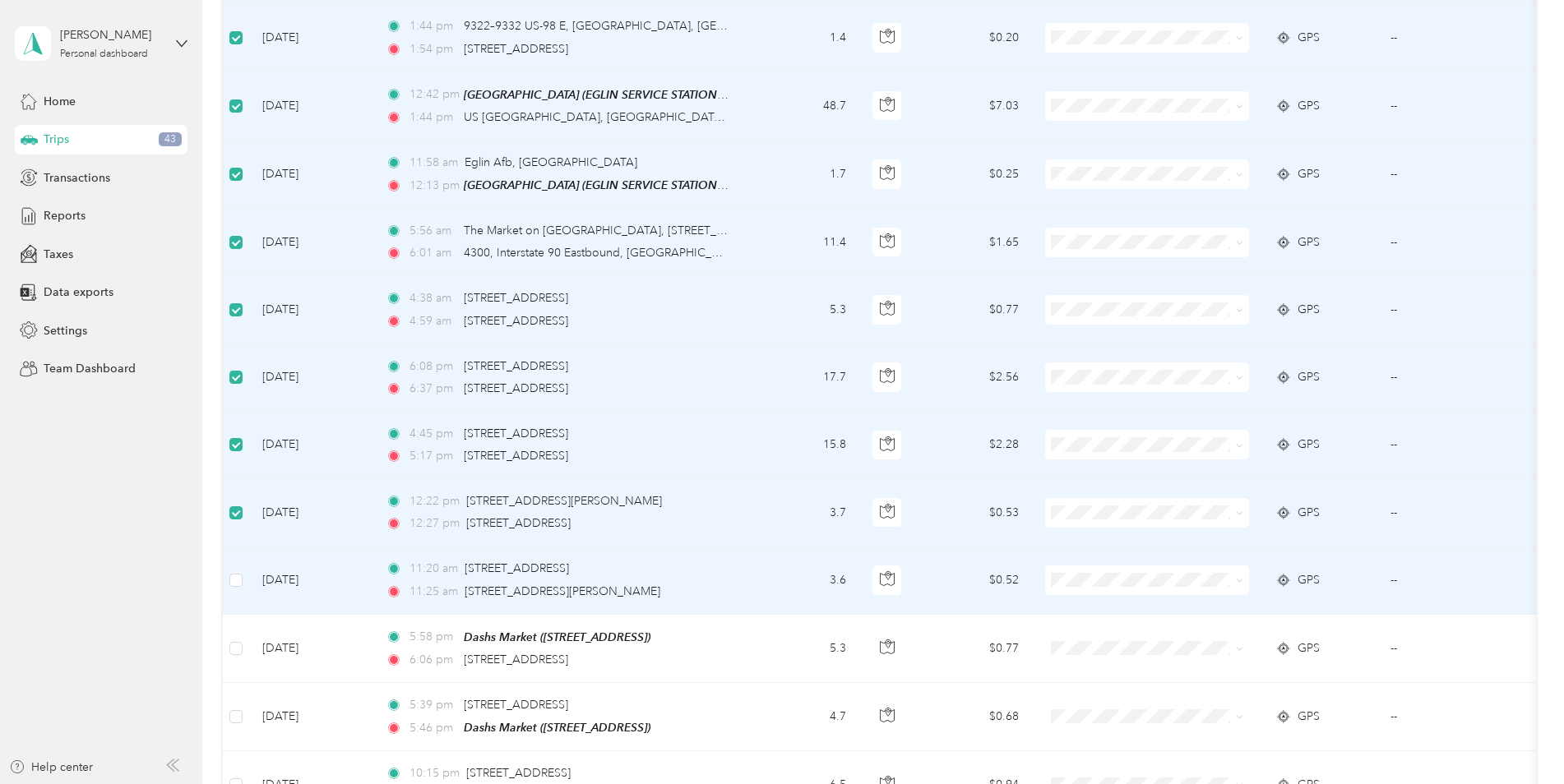
click at [238, 575] on td at bounding box center [236, 580] width 27 height 68
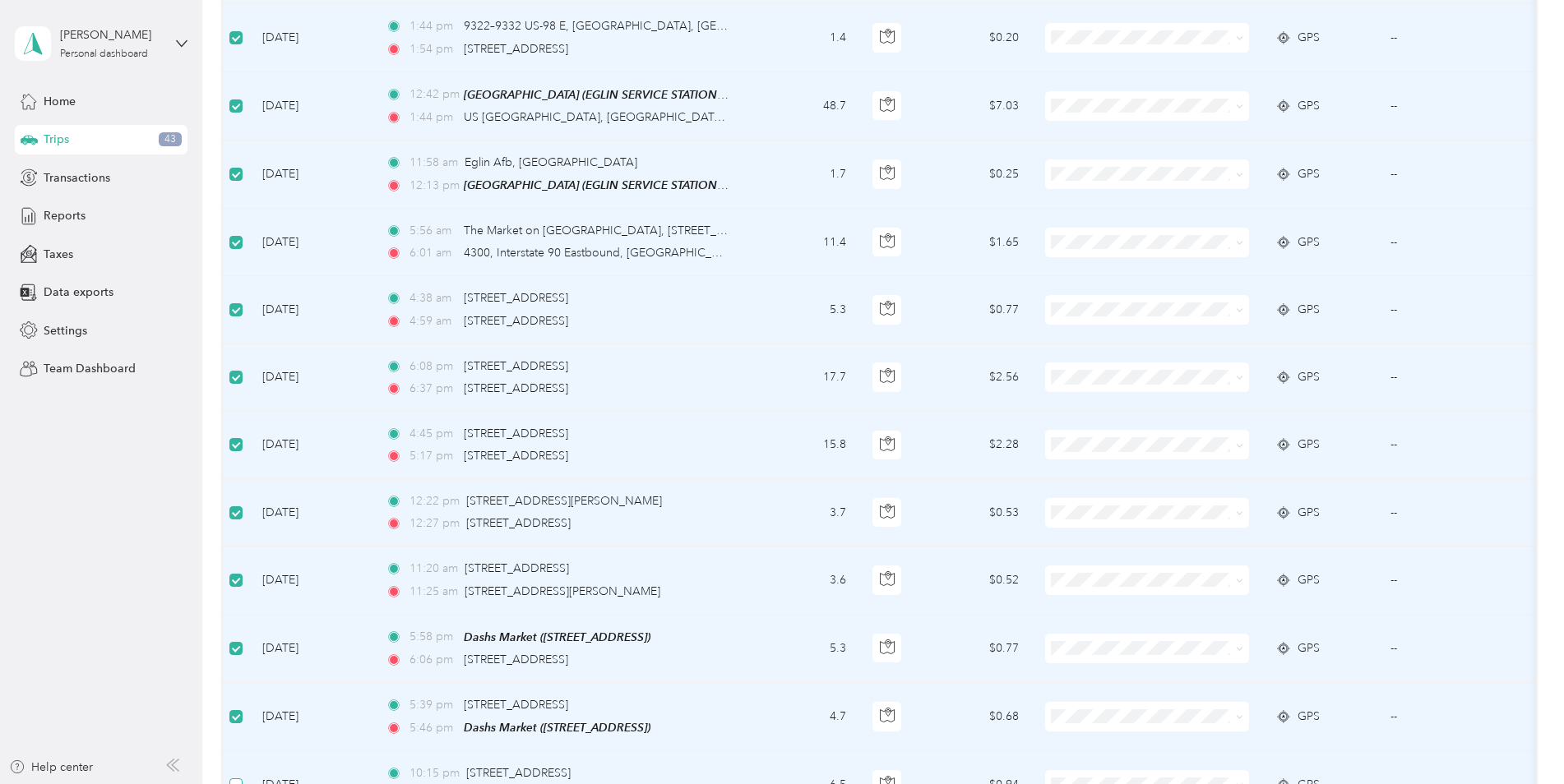
click at [231, 776] on label at bounding box center [236, 785] width 13 height 18
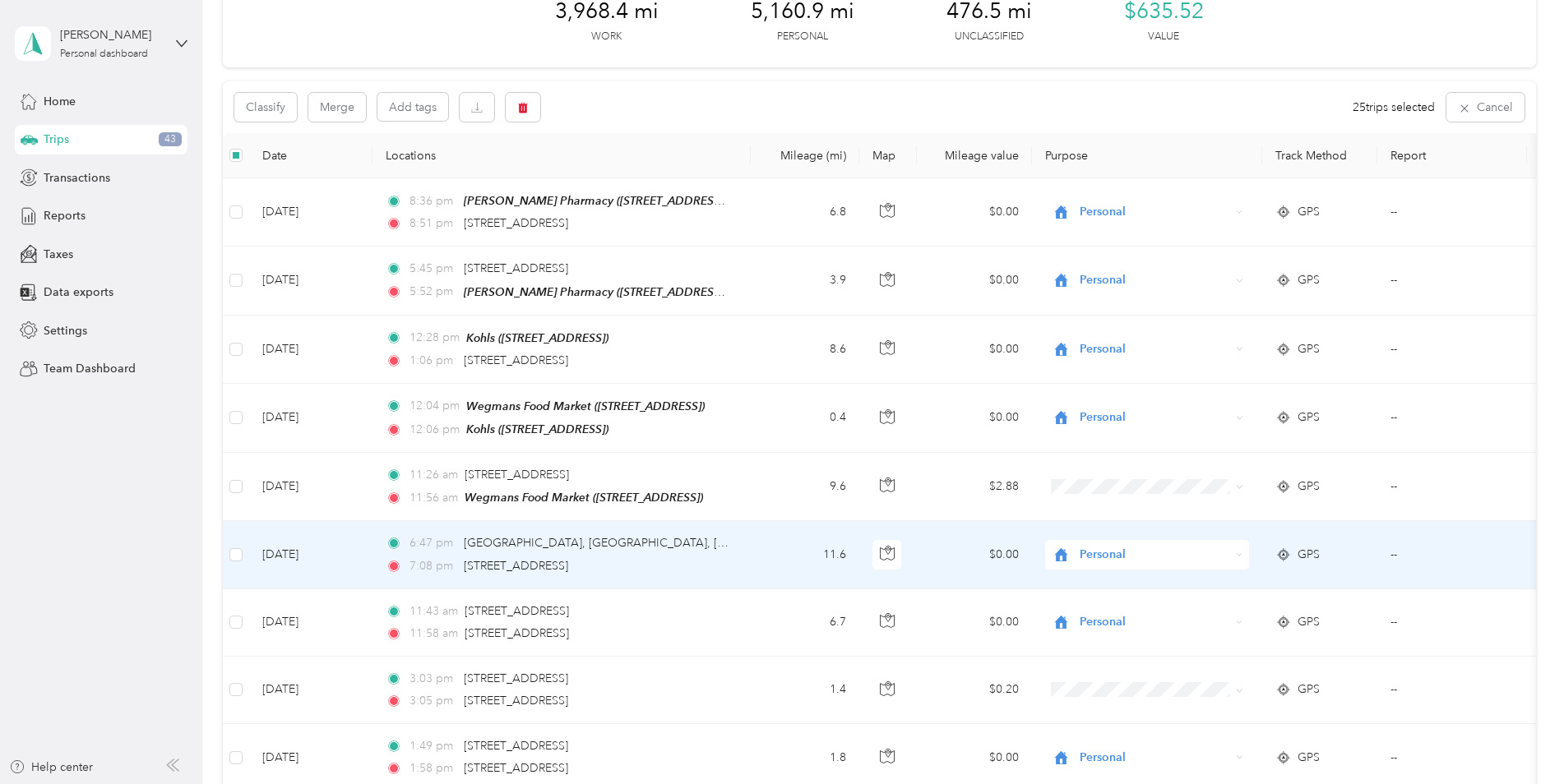
scroll to position [0, 0]
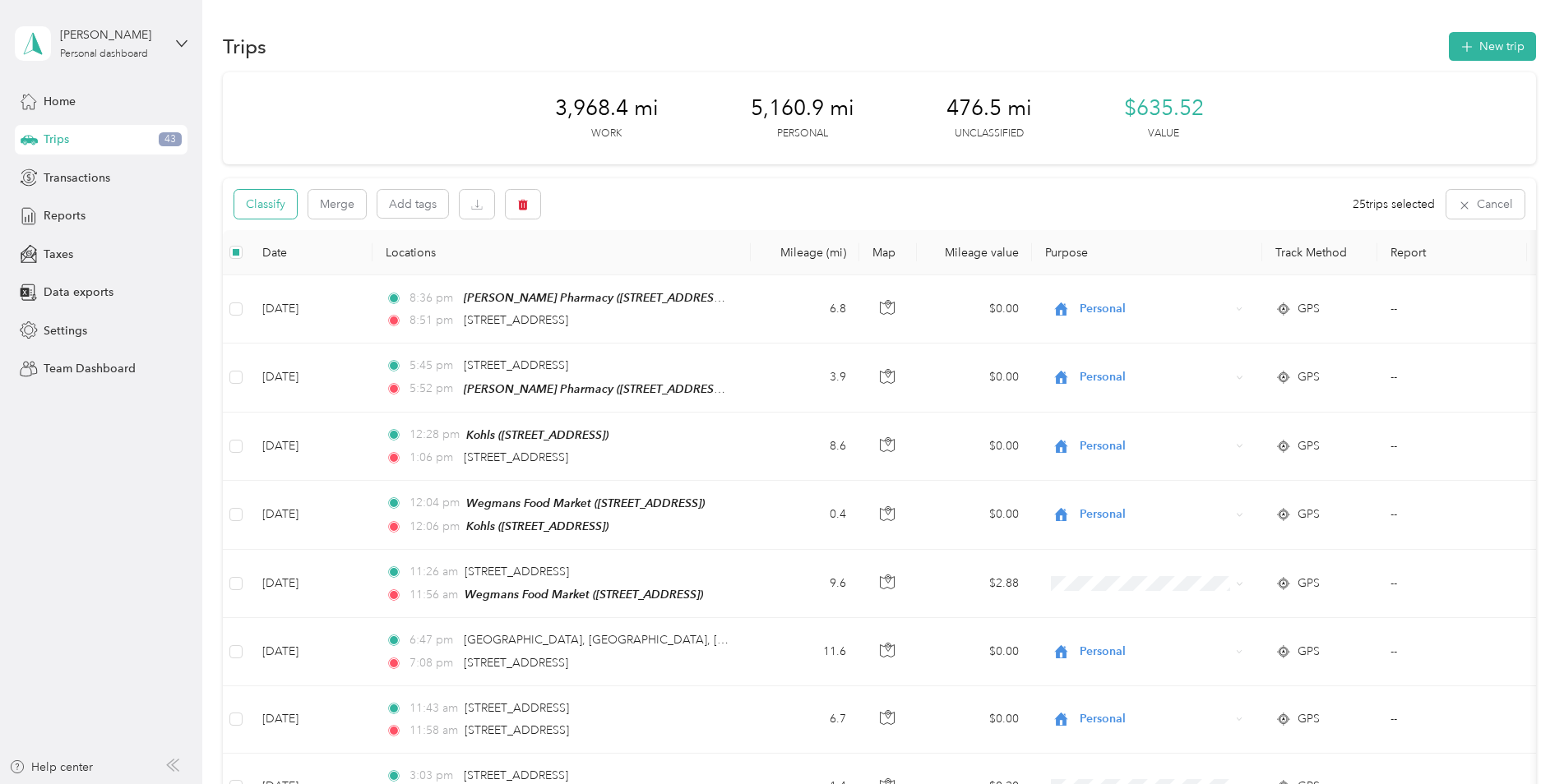
click at [285, 201] on button "Classify" at bounding box center [265, 205] width 63 height 29
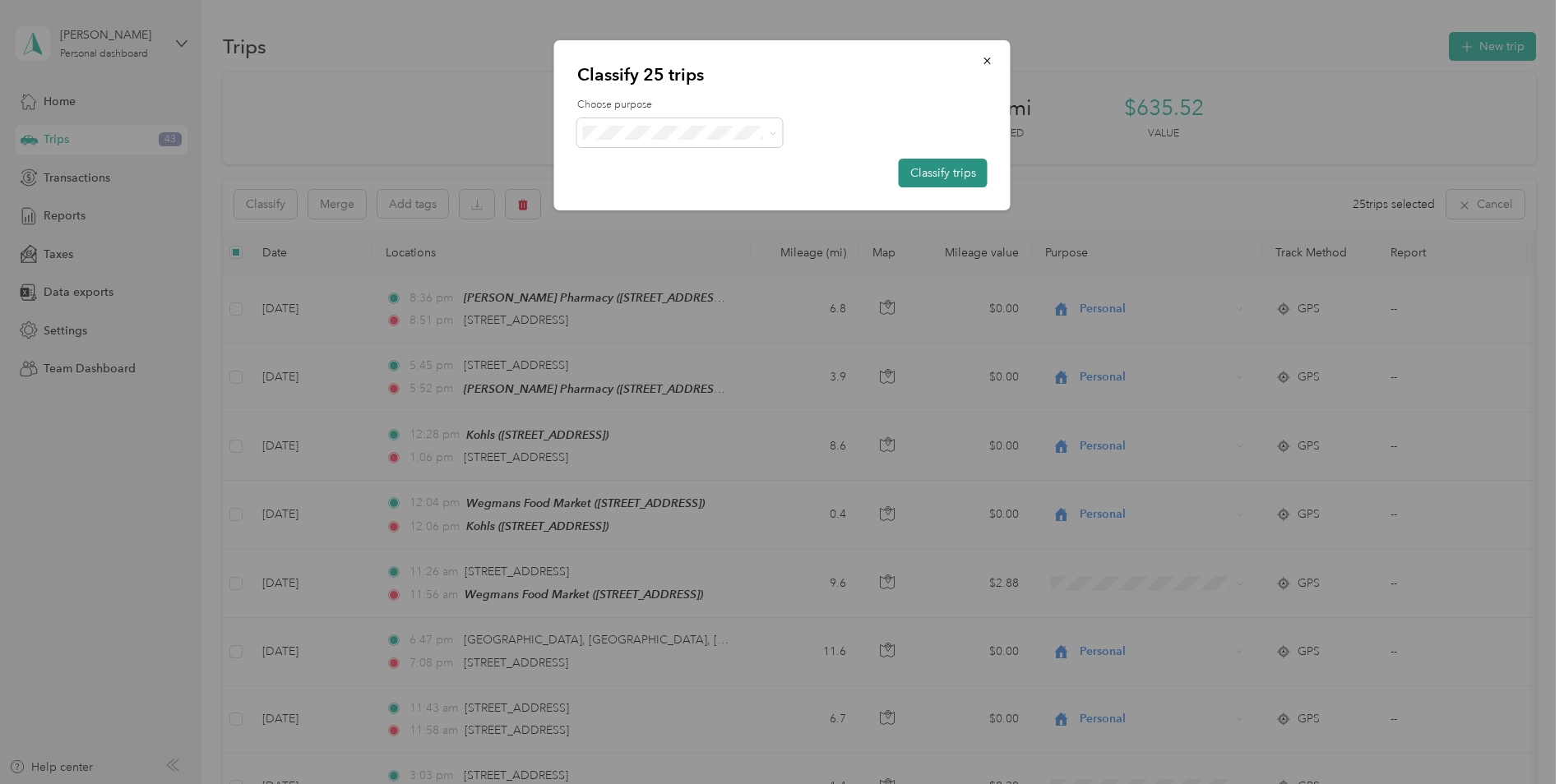
click at [959, 171] on button "Classify trips" at bounding box center [944, 173] width 89 height 29
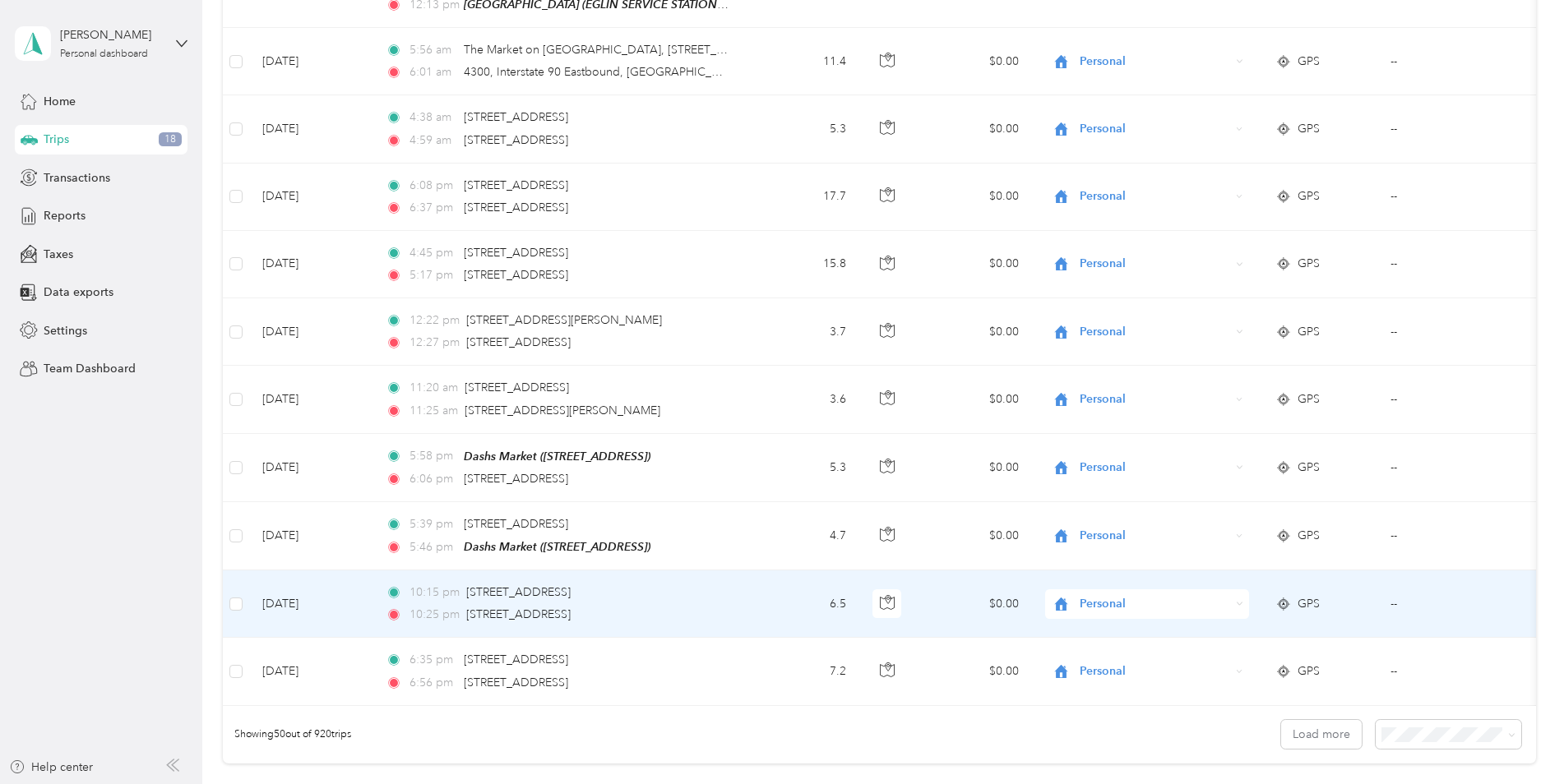
scroll to position [3043, 0]
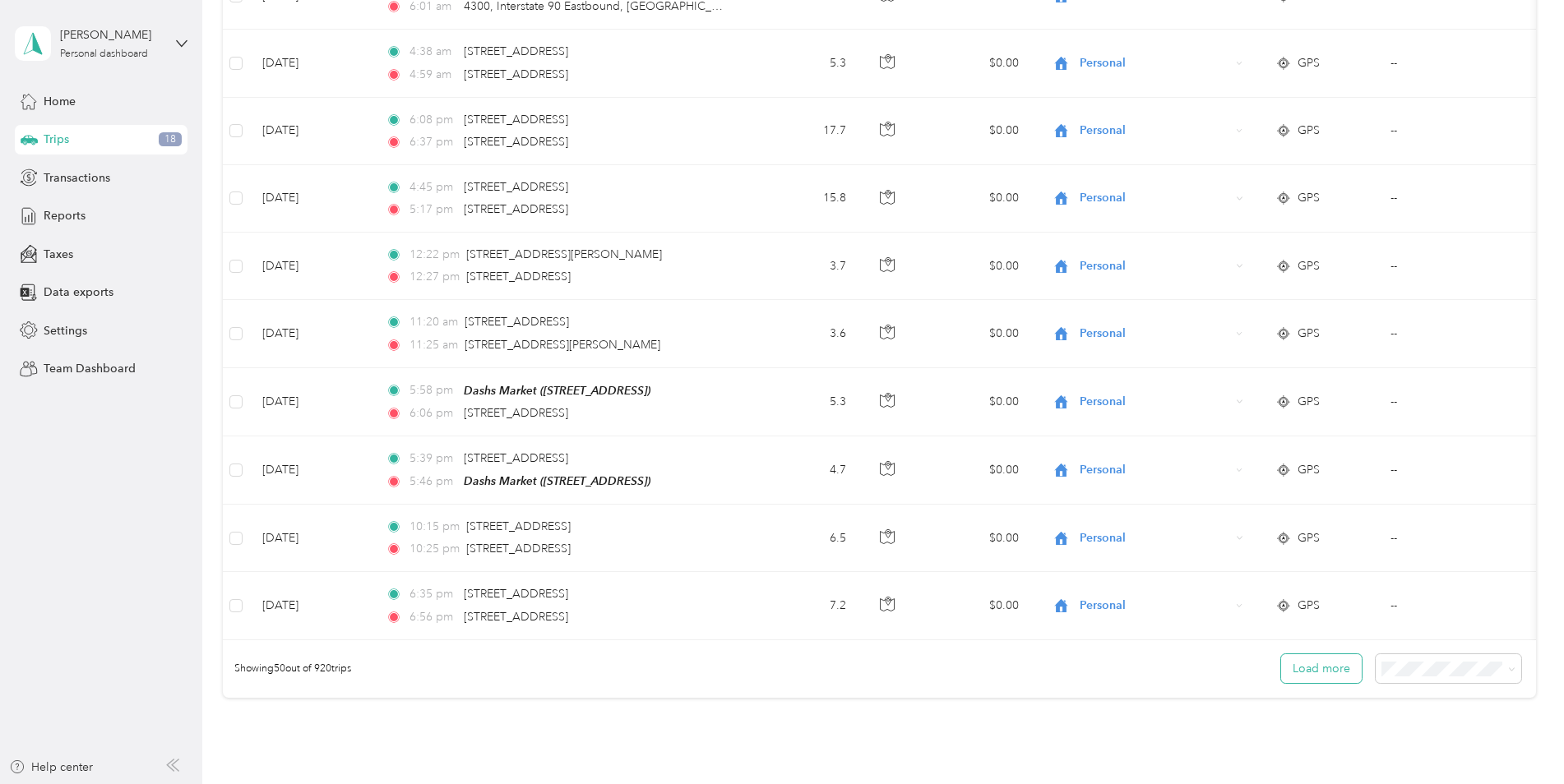
click at [1322, 659] on button "Load more" at bounding box center [1321, 669] width 81 height 29
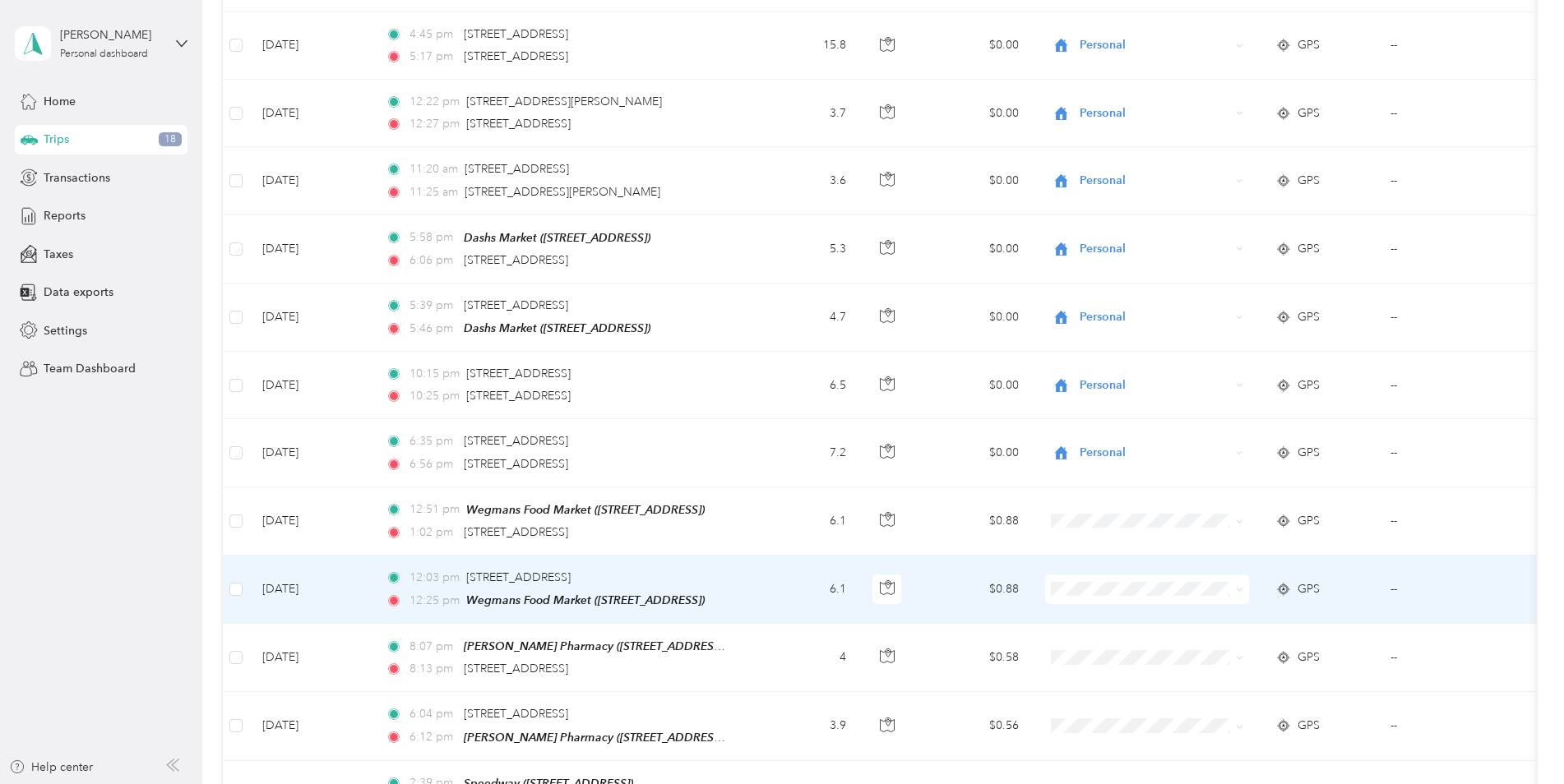
scroll to position [3206, 0]
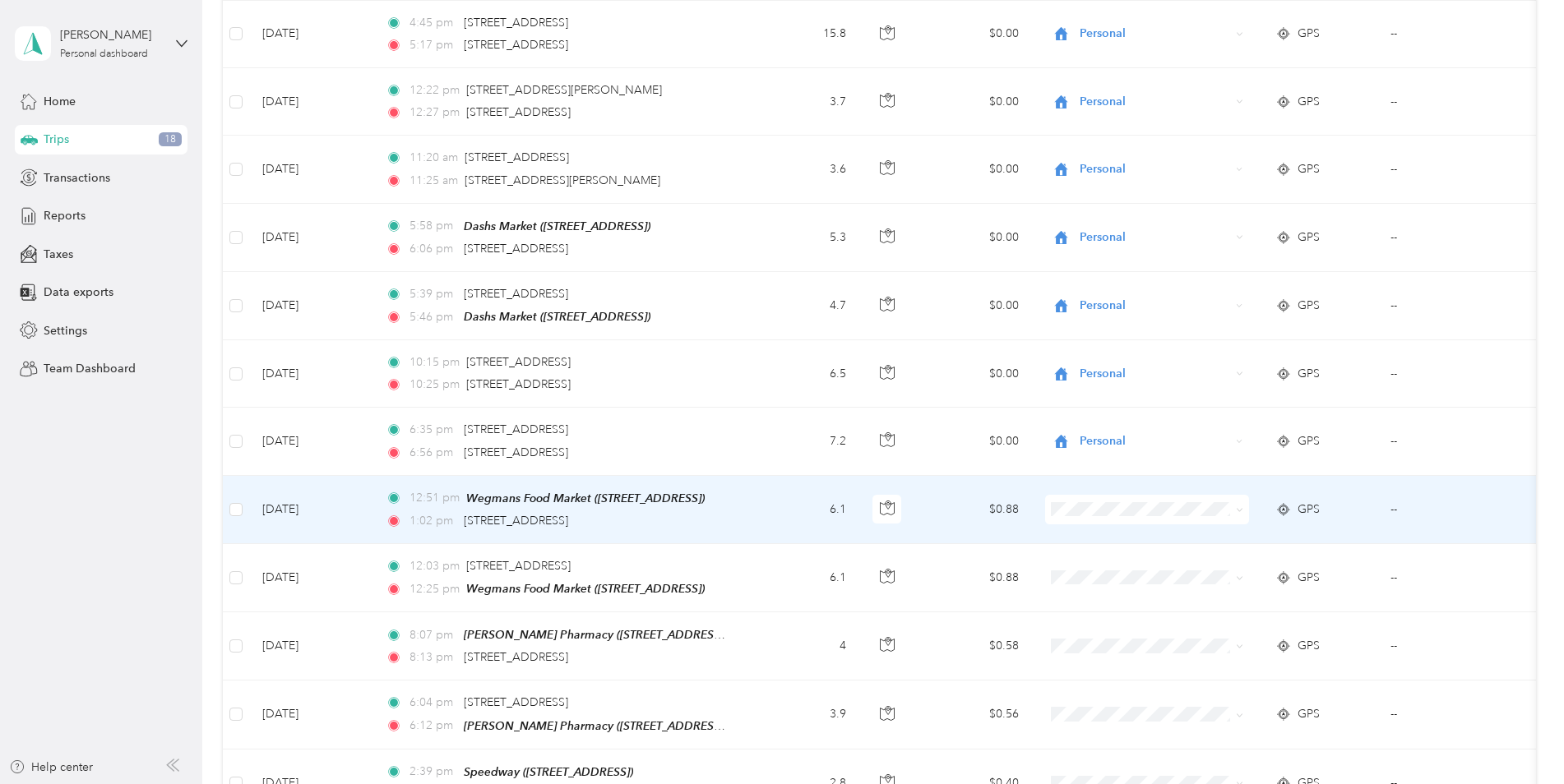
click at [234, 497] on td at bounding box center [236, 511] width 27 height 69
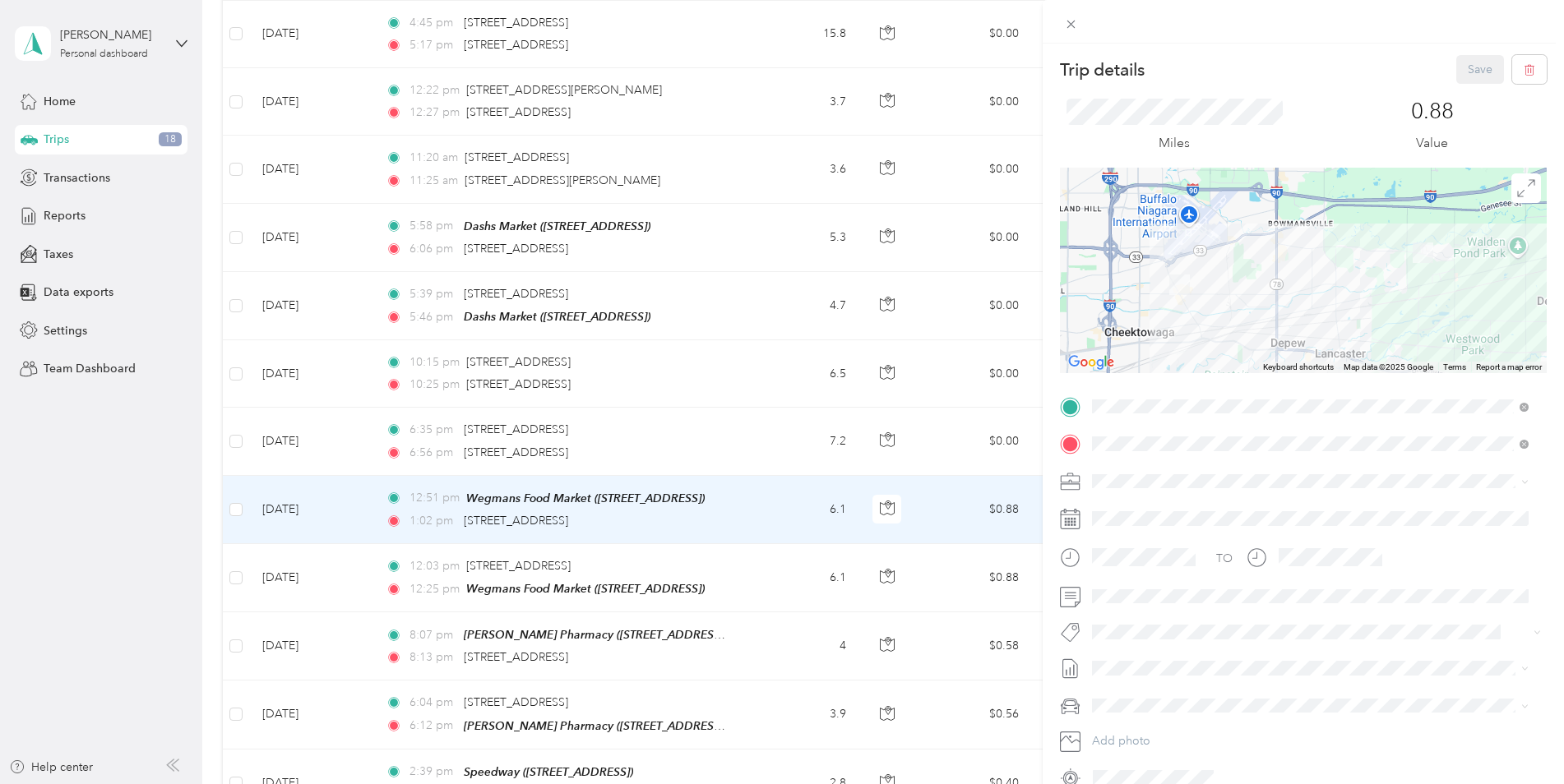
click at [234, 488] on div "Trip details Save This trip cannot be edited because it is either under review,…" at bounding box center [782, 392] width 1564 height 784
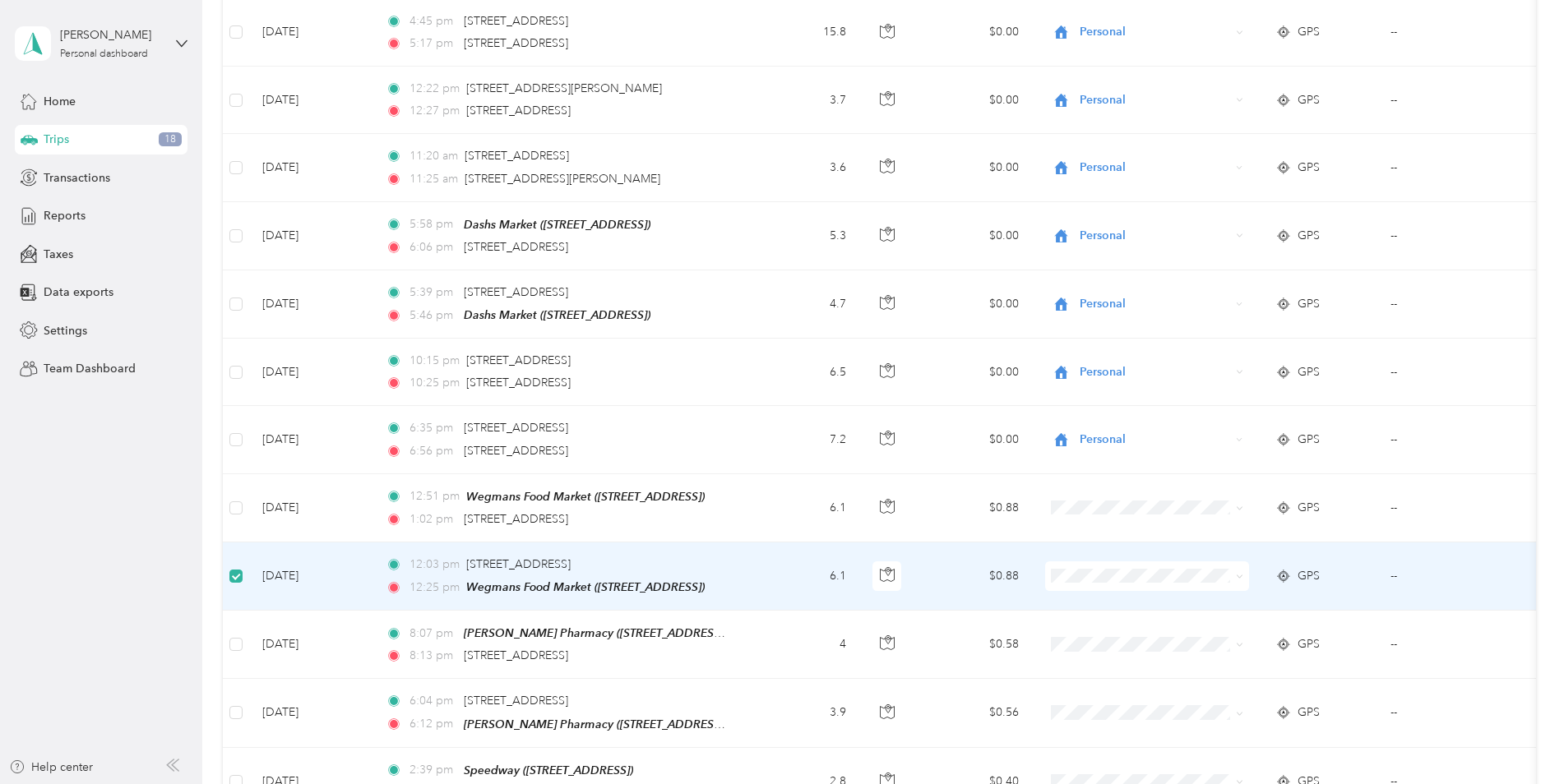
scroll to position [3205, 0]
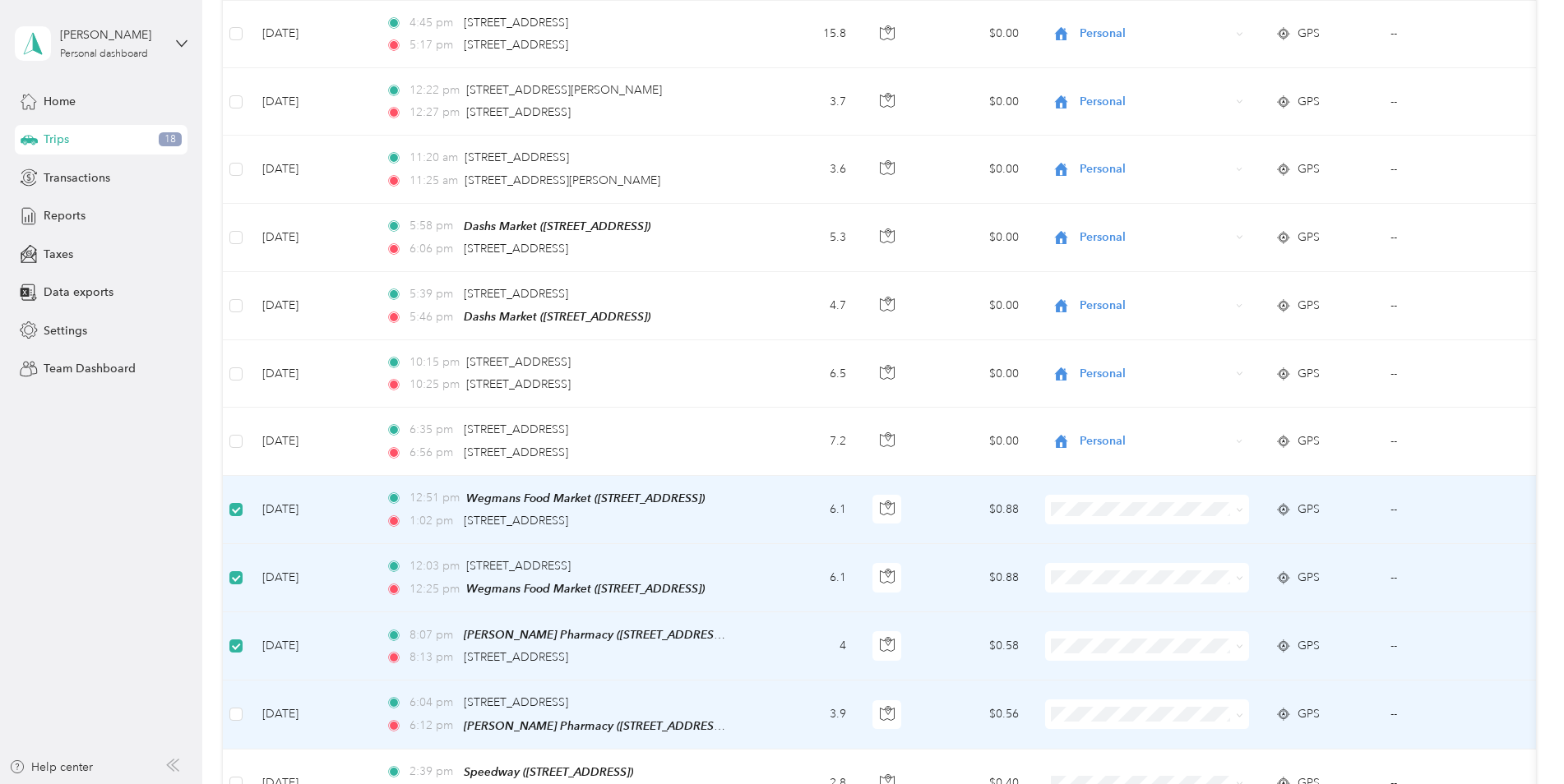
click at [234, 697] on td at bounding box center [236, 715] width 27 height 69
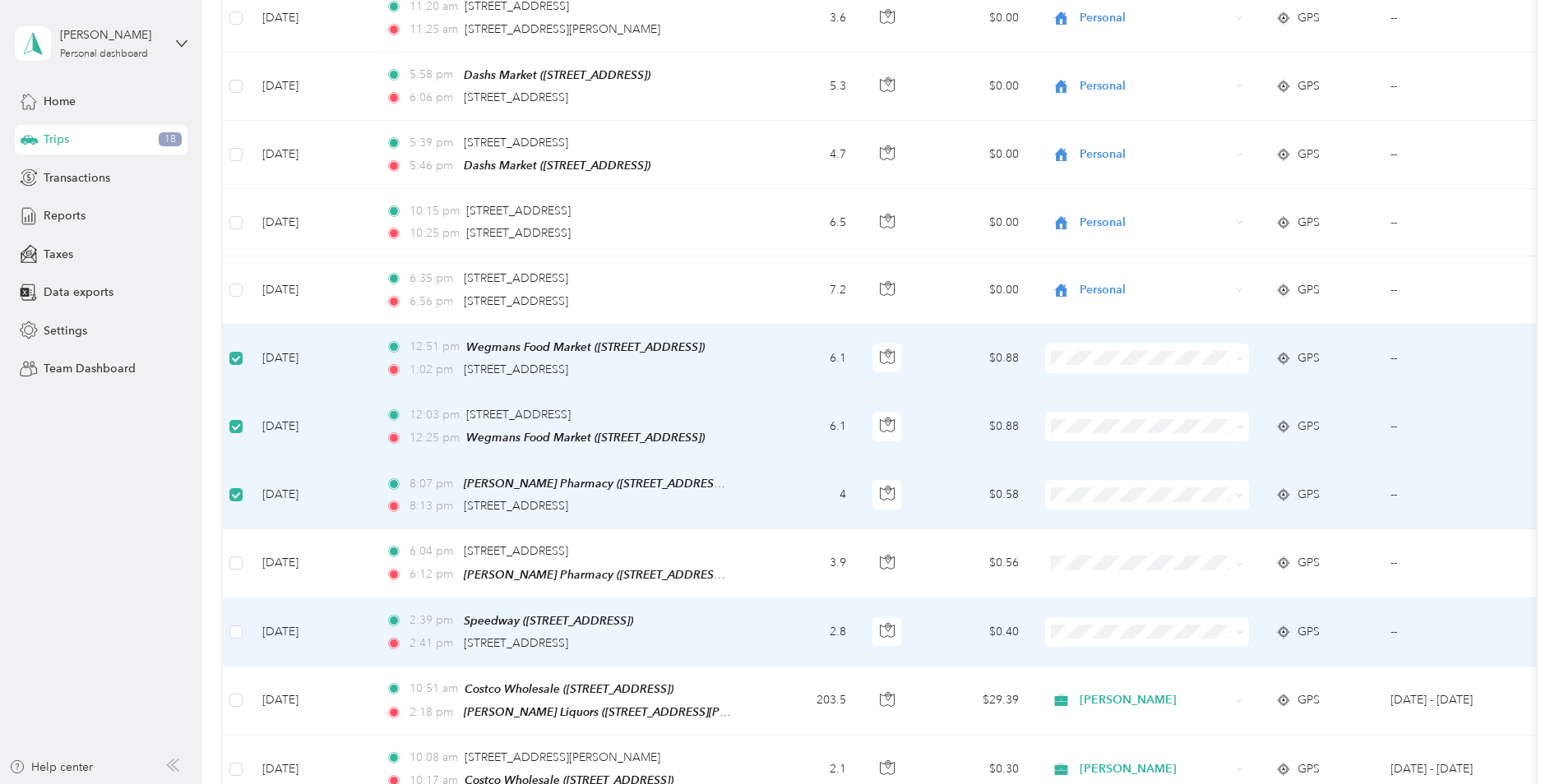
scroll to position [3369, 0]
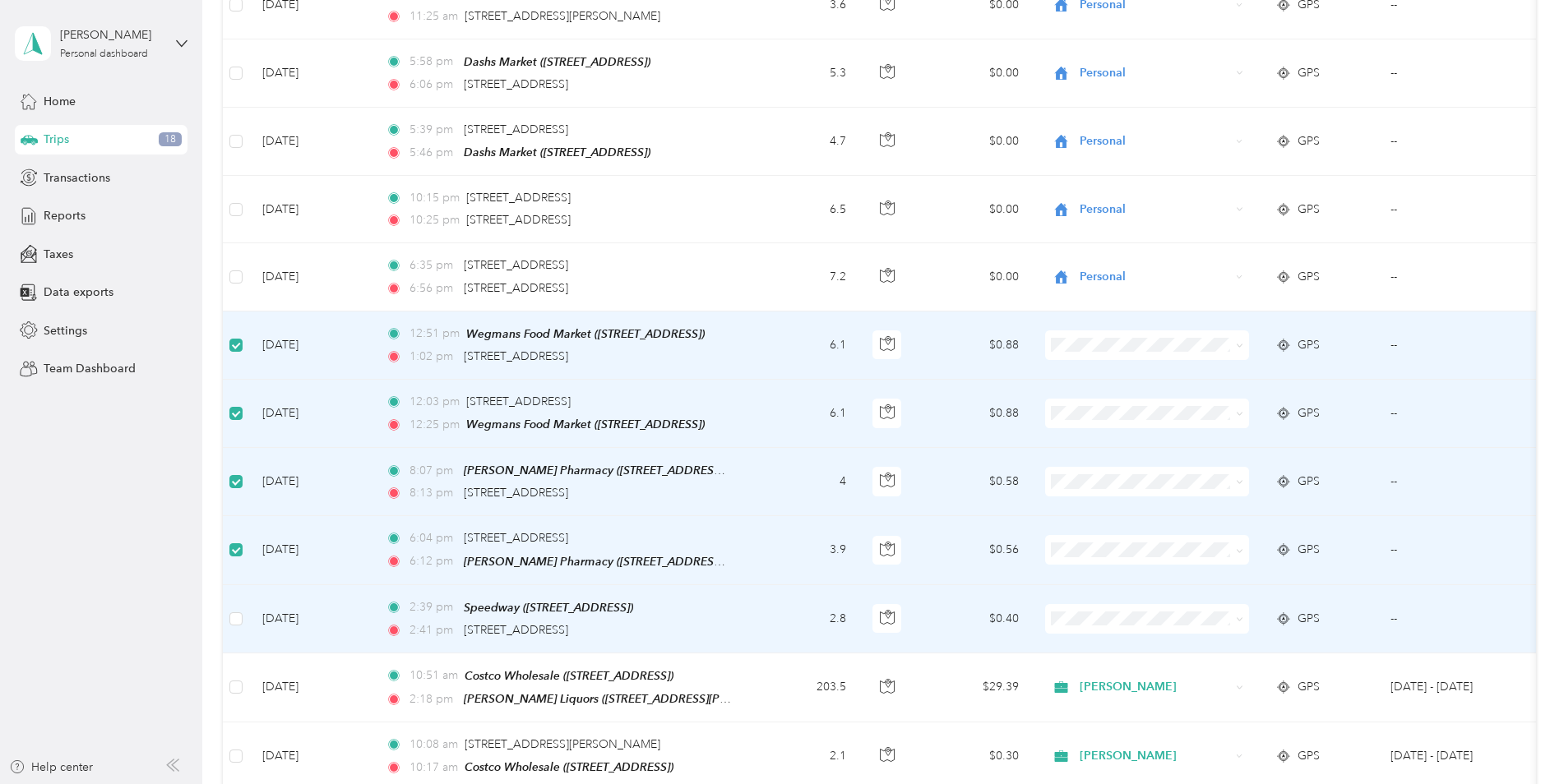
click at [243, 593] on td at bounding box center [236, 619] width 27 height 69
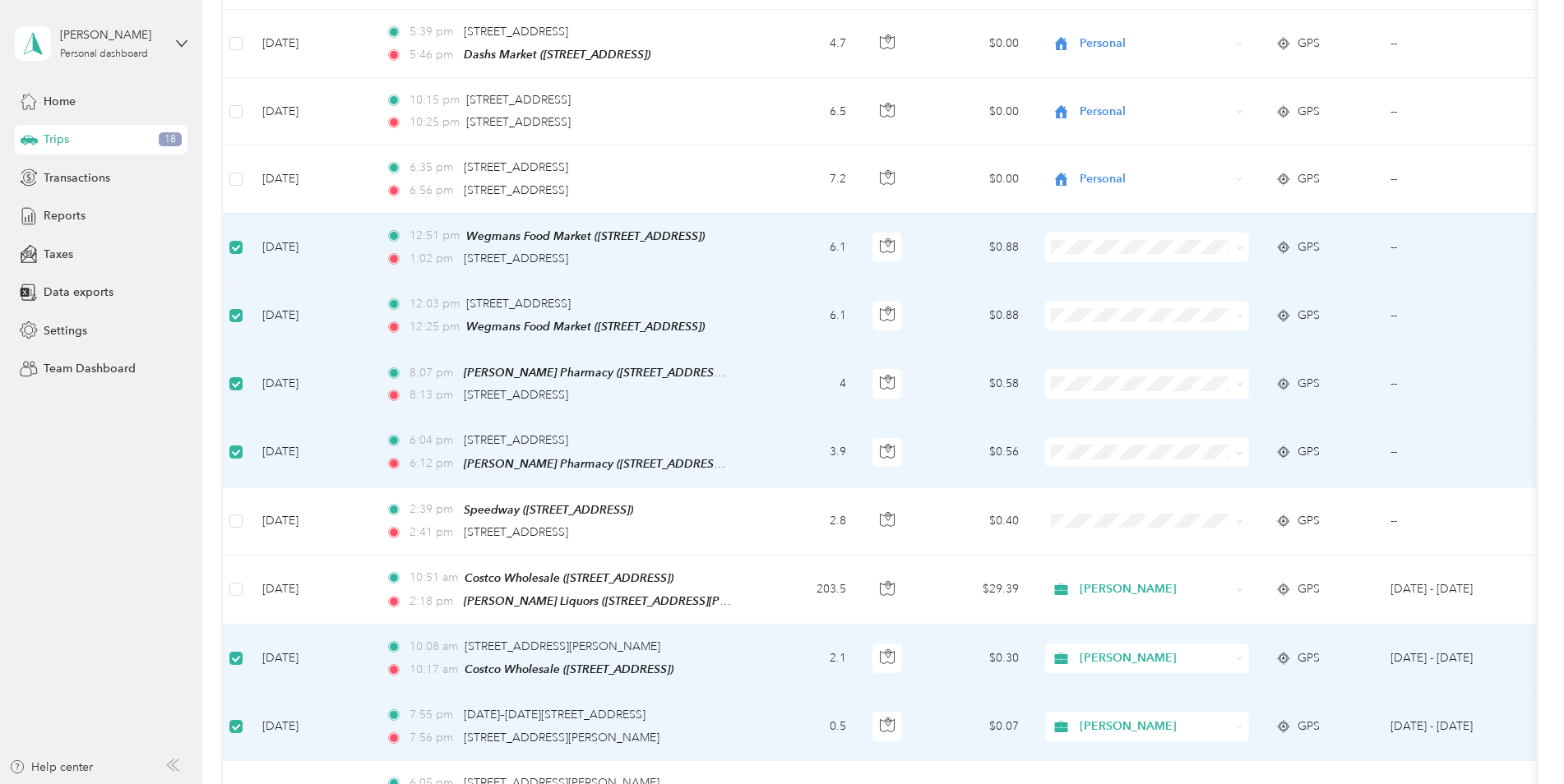
scroll to position [3451, 0]
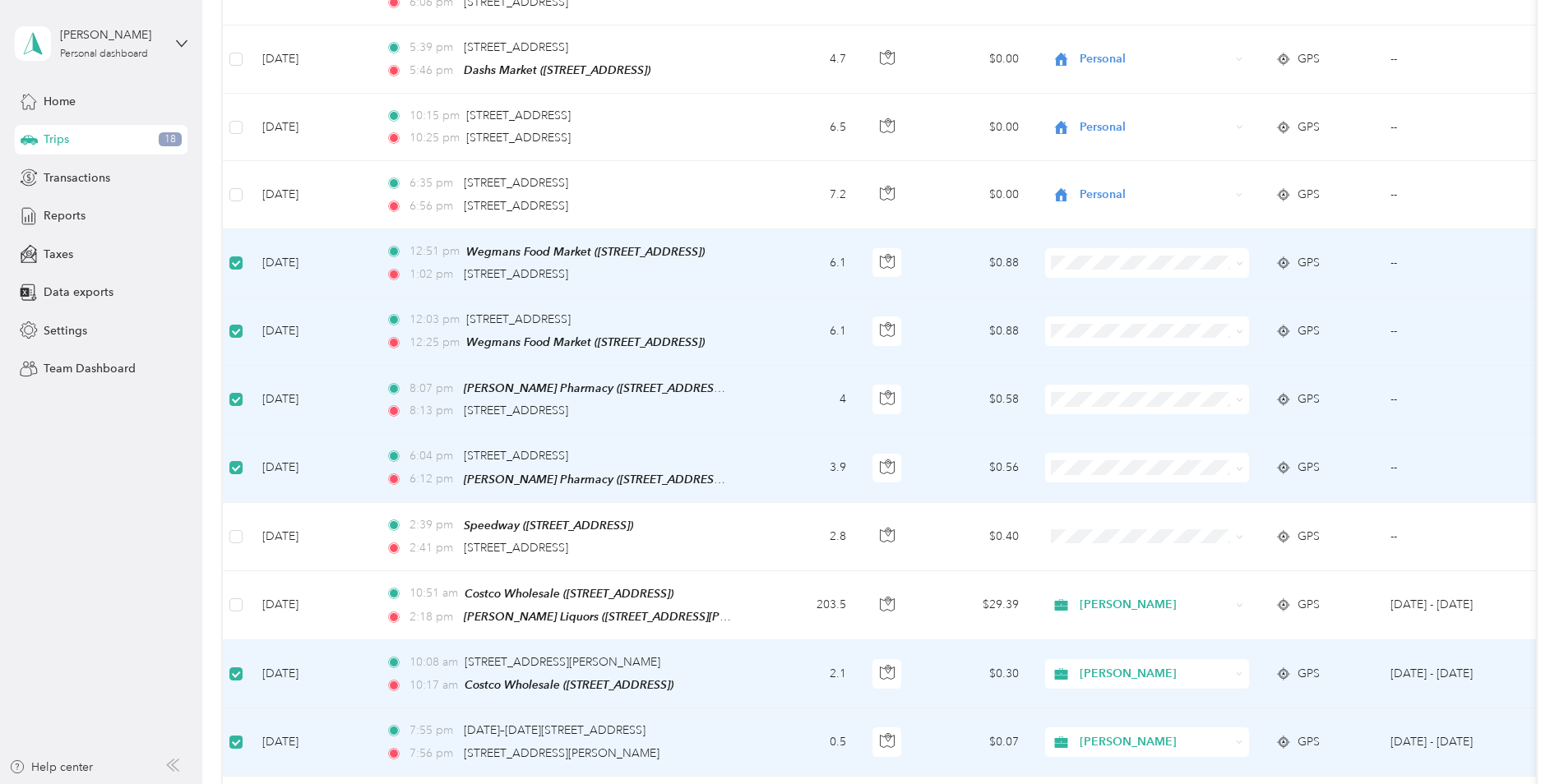
click at [240, 733] on label at bounding box center [236, 742] width 13 height 18
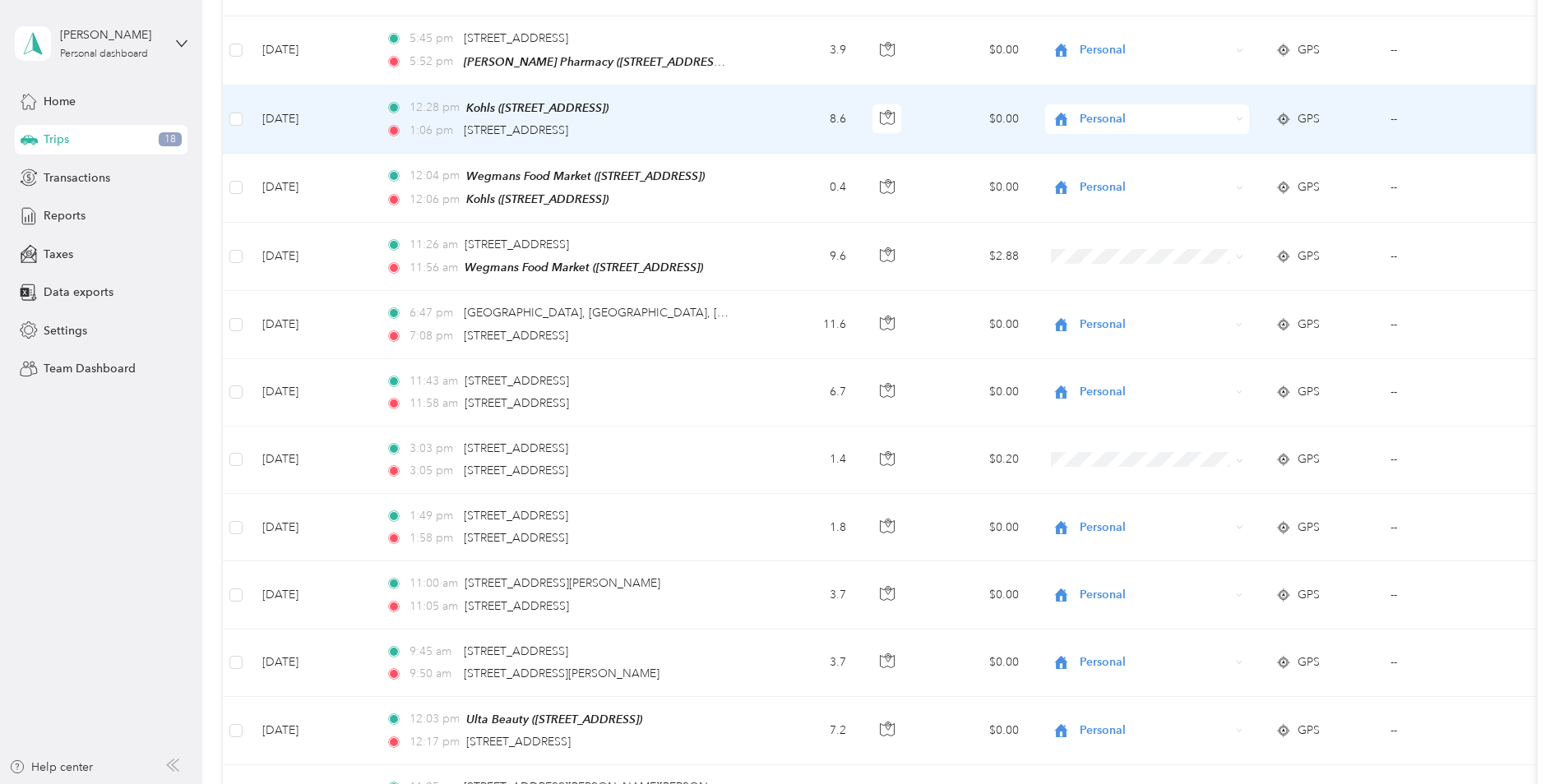
scroll to position [0, 0]
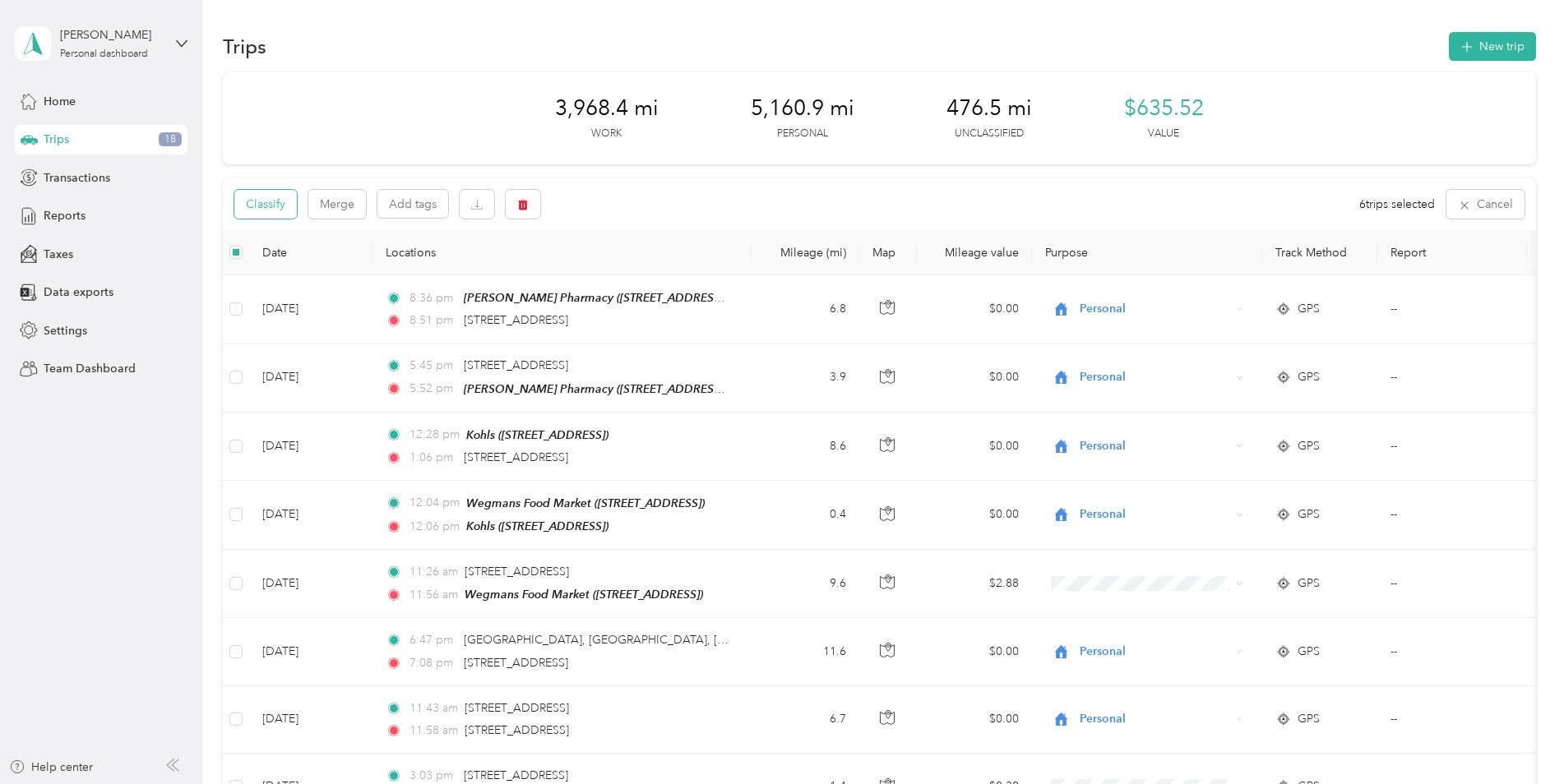
click at [264, 202] on button "Classify" at bounding box center [265, 205] width 63 height 29
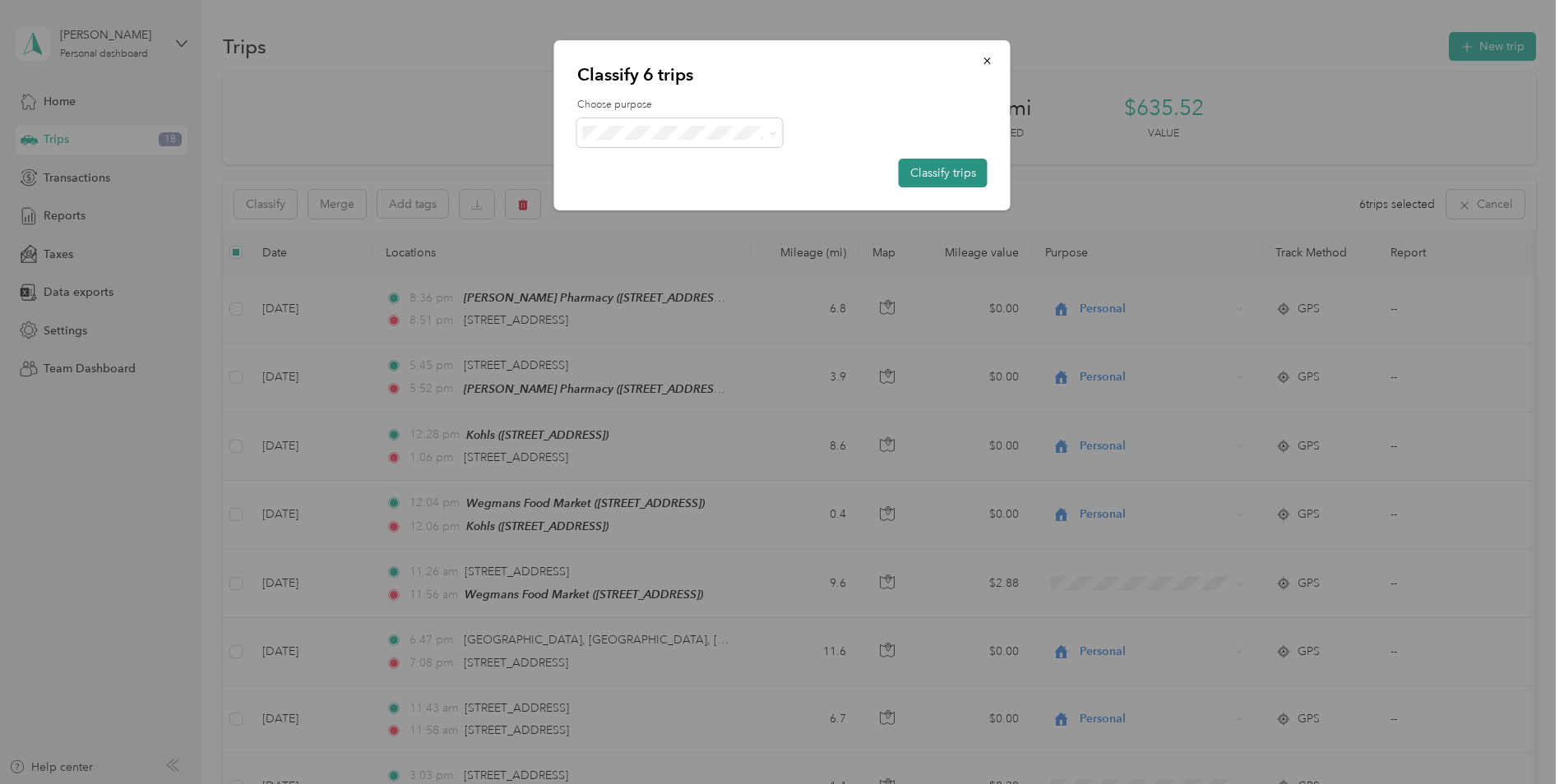
click at [921, 172] on button "Classify trips" at bounding box center [944, 173] width 89 height 29
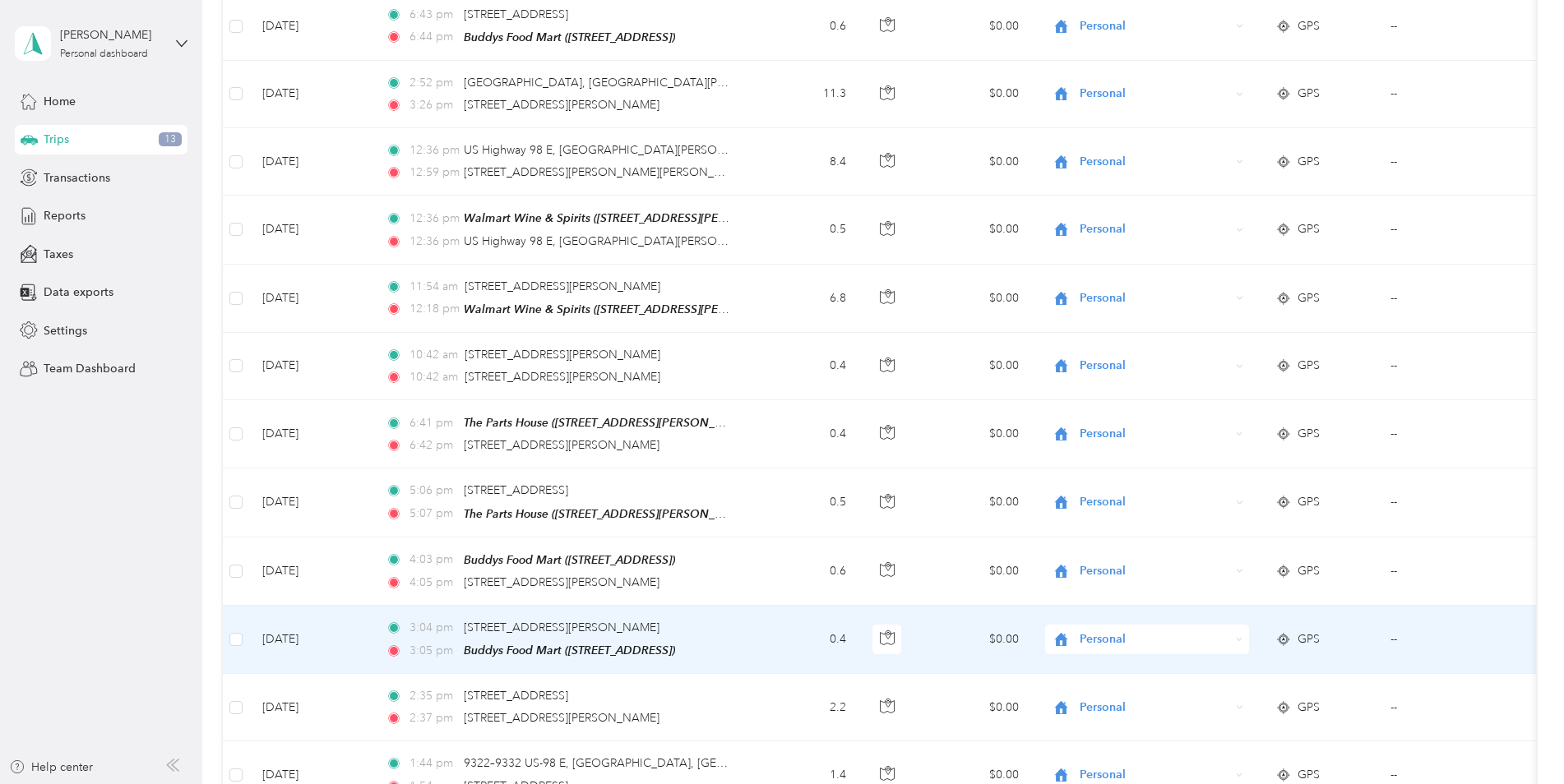
scroll to position [2056, 0]
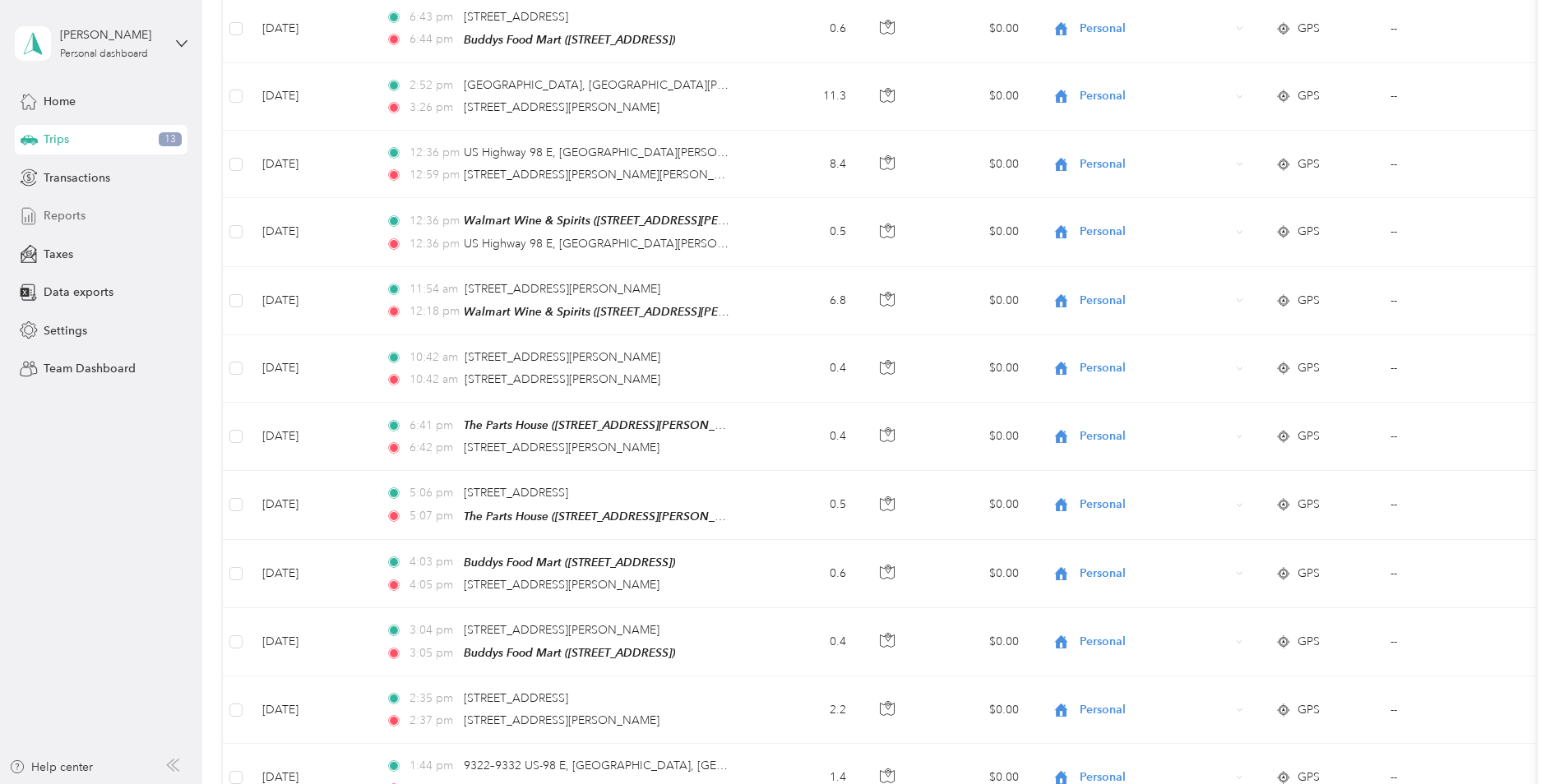
click at [70, 220] on span "Reports" at bounding box center [64, 216] width 42 height 17
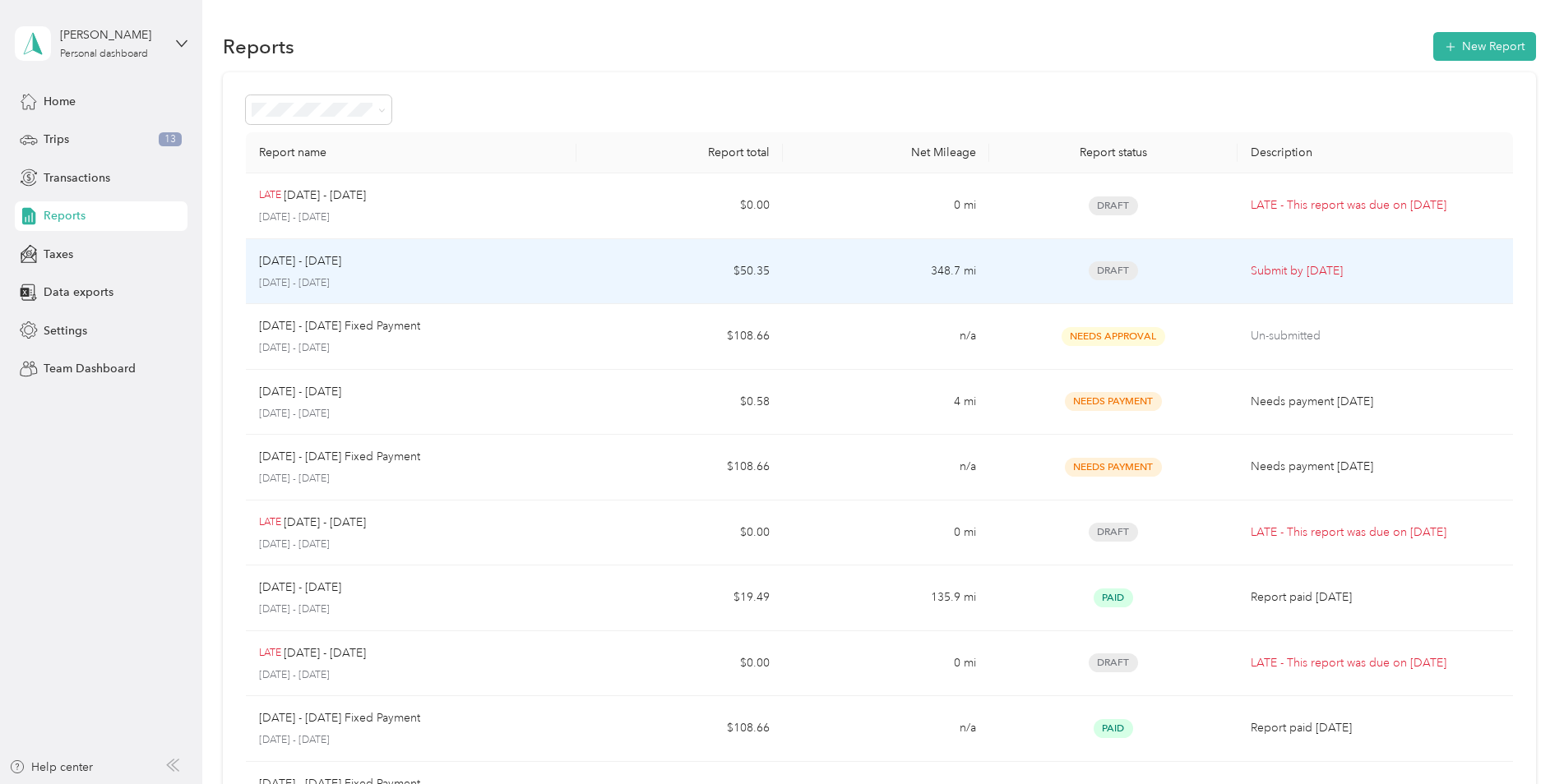
click at [1116, 269] on span "Draft" at bounding box center [1114, 271] width 50 height 19
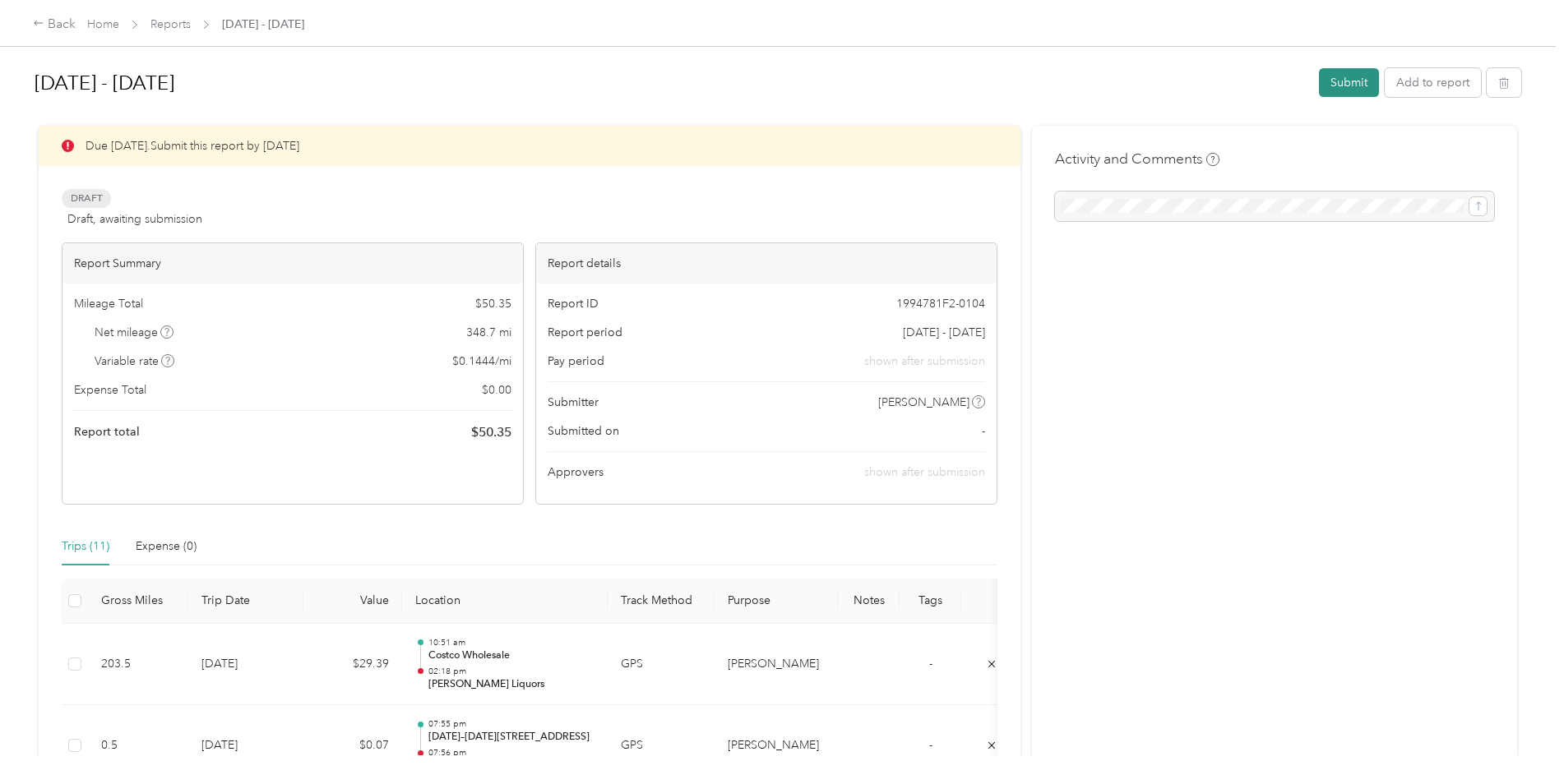
click at [1333, 84] on button "Submit" at bounding box center [1349, 83] width 60 height 29
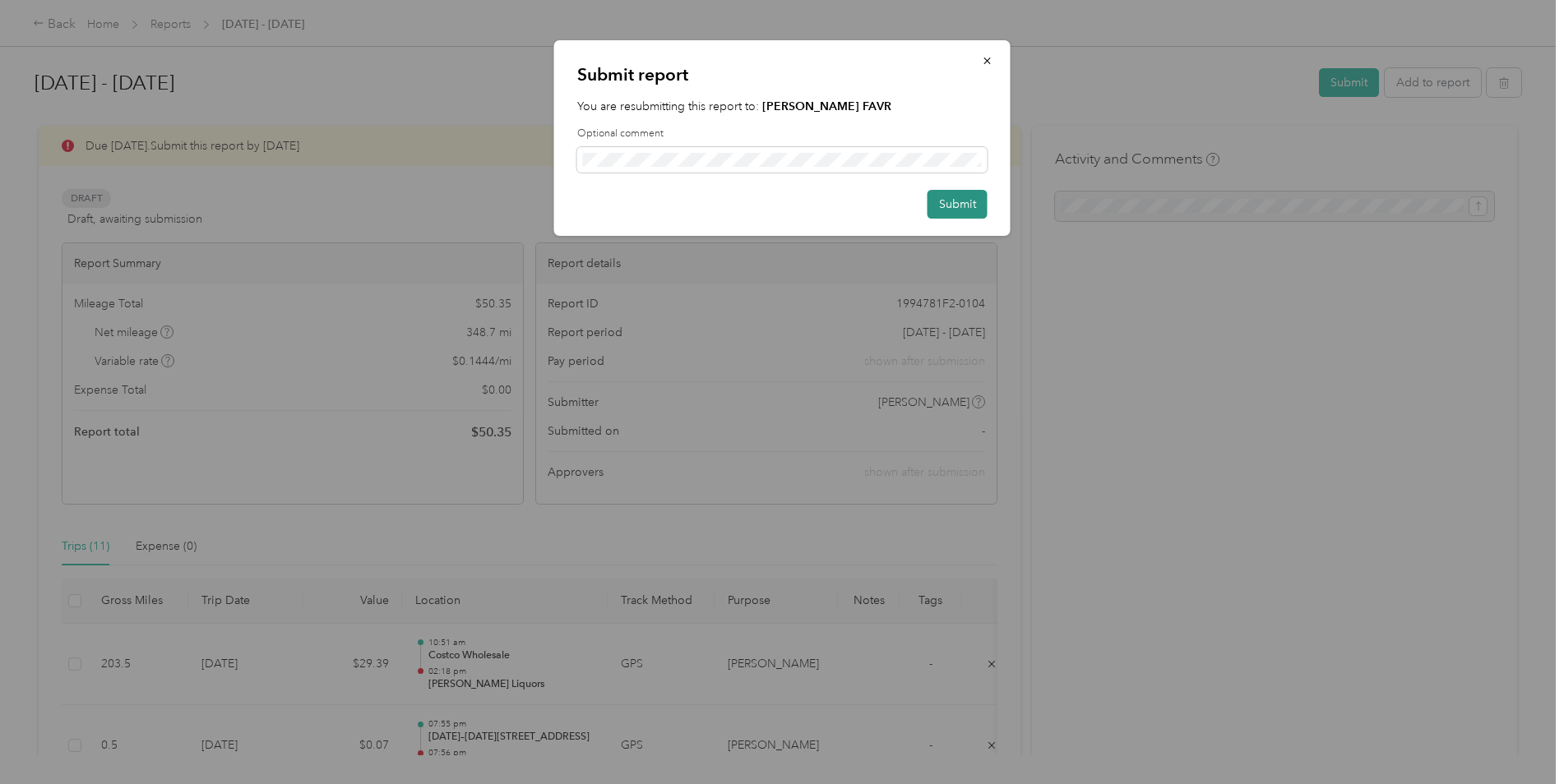
click at [971, 201] on button "Submit" at bounding box center [957, 205] width 60 height 29
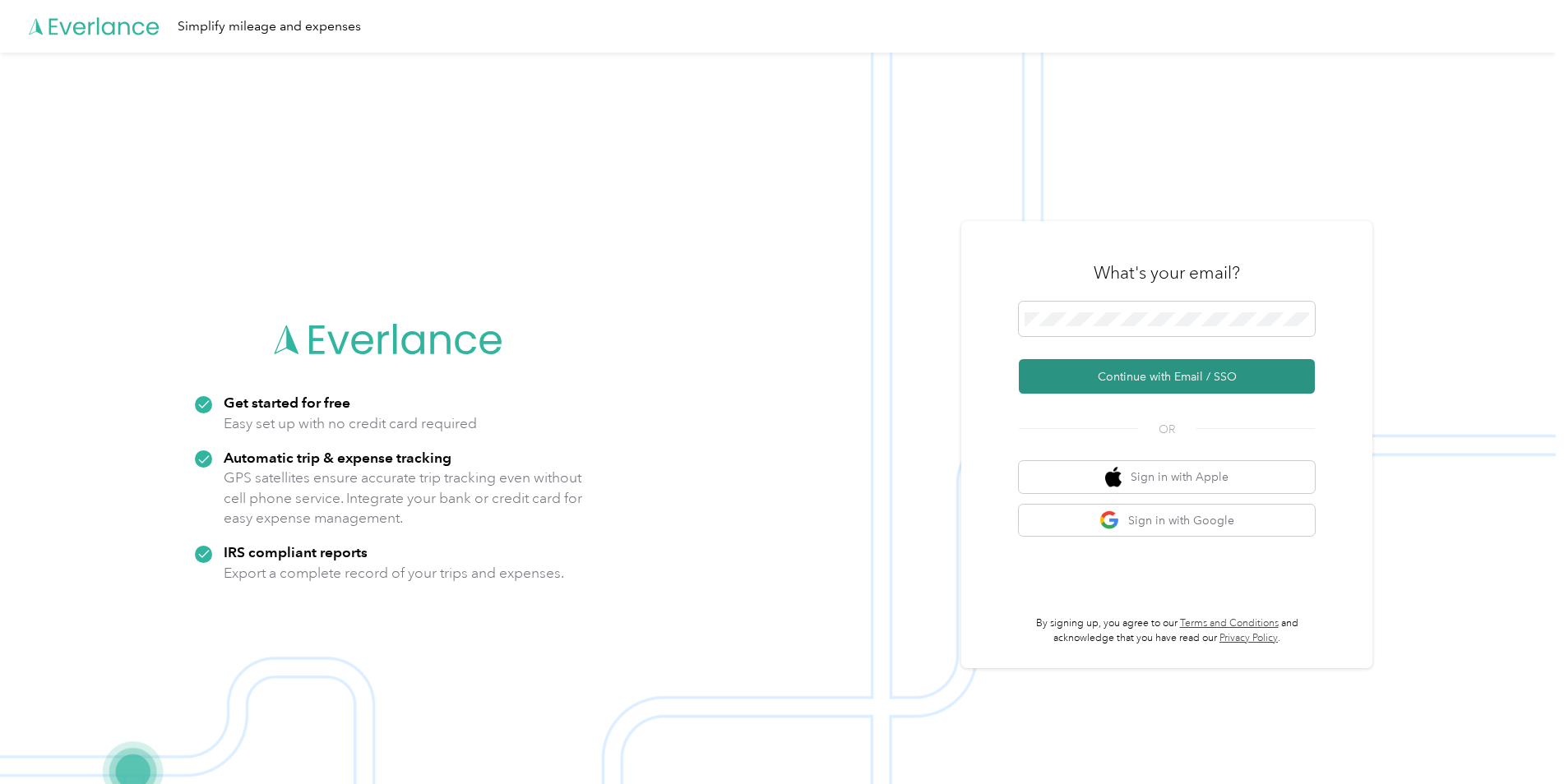
click at [1124, 376] on button "Continue with Email / SSO" at bounding box center [1166, 376] width 296 height 34
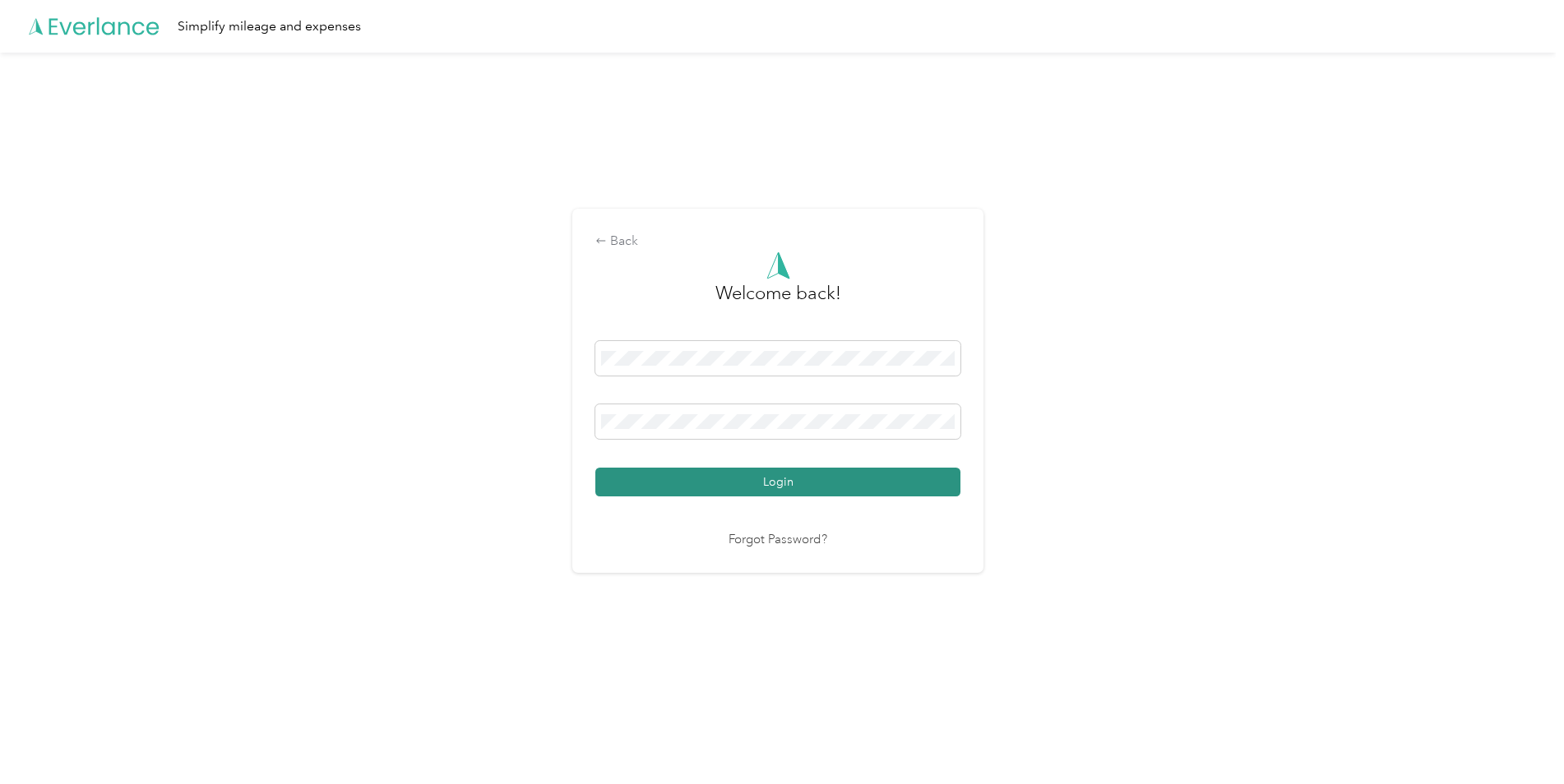
click at [776, 482] on button "Login" at bounding box center [778, 482] width 365 height 29
